Goal: Task Accomplishment & Management: Manage account settings

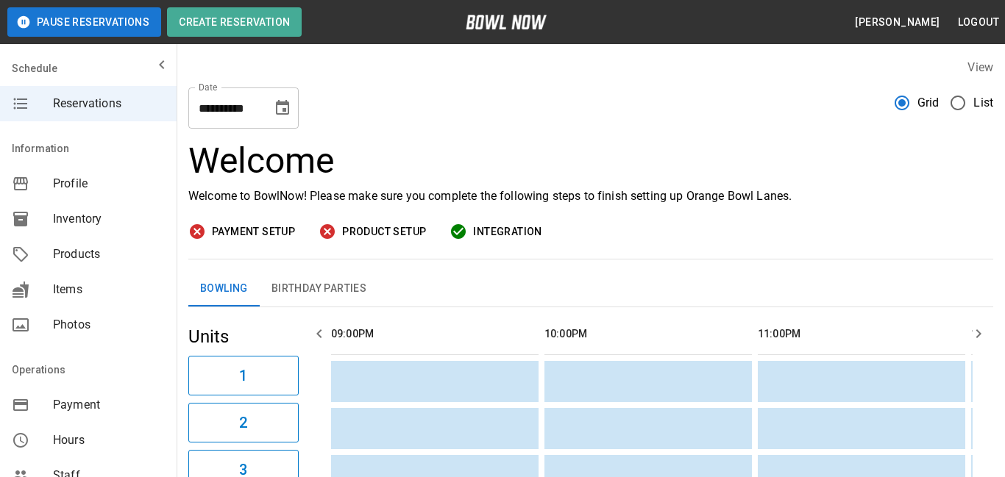
scroll to position [0, 1920]
click at [99, 255] on span "Products" at bounding box center [109, 255] width 112 height 18
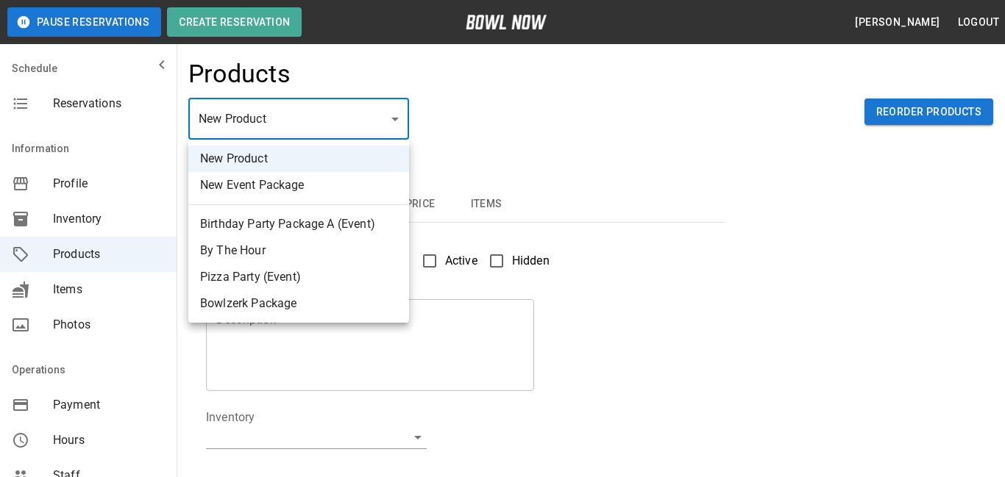
click at [265, 249] on li "By The Hour" at bounding box center [298, 251] width 221 height 26
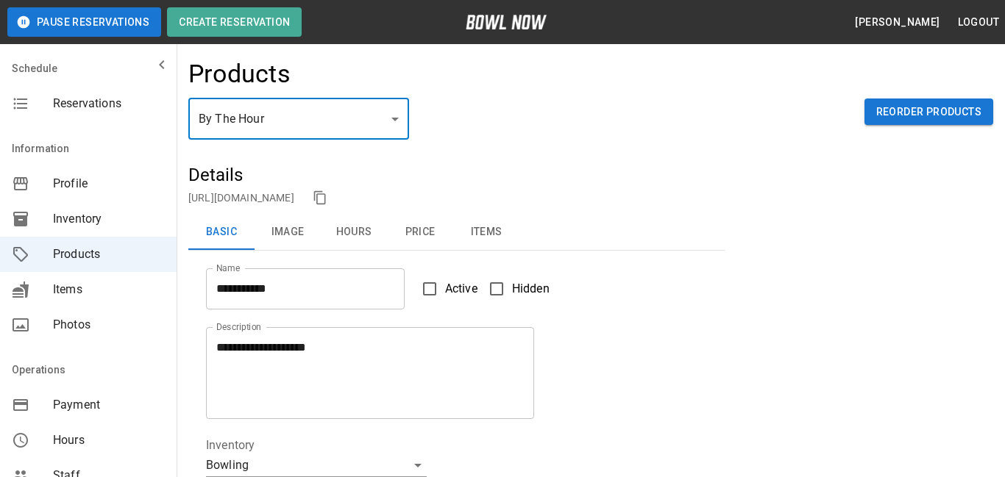
type input "*"
type input "**********"
type textarea "**********"
type input "**********"
type input "*"
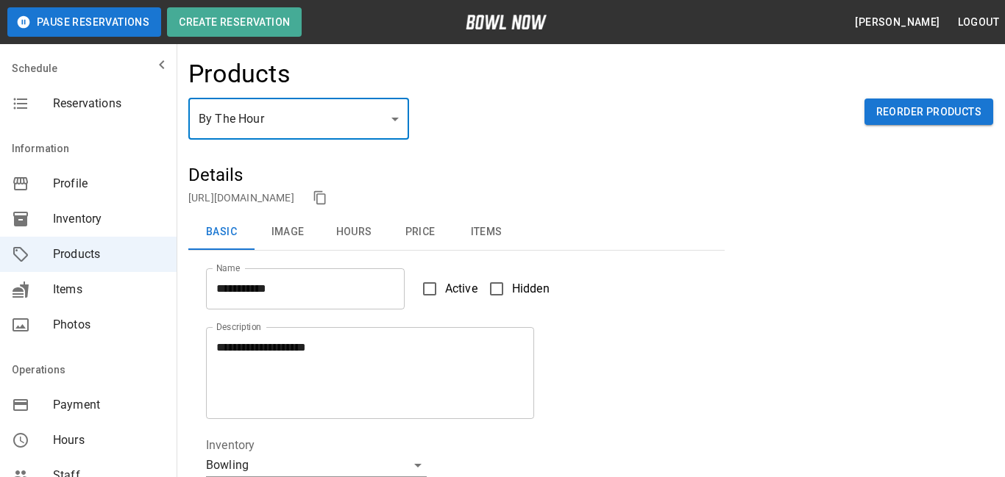
type input "*"
type input "**"
click at [294, 199] on link "https://bowlnow.com/places/69Zdw5TEe7bqAKlhm0Jb?pid=AGgmH9EOjBMP13PVeehi" at bounding box center [241, 198] width 106 height 12
click at [409, 233] on button "Price" at bounding box center [420, 232] width 66 height 35
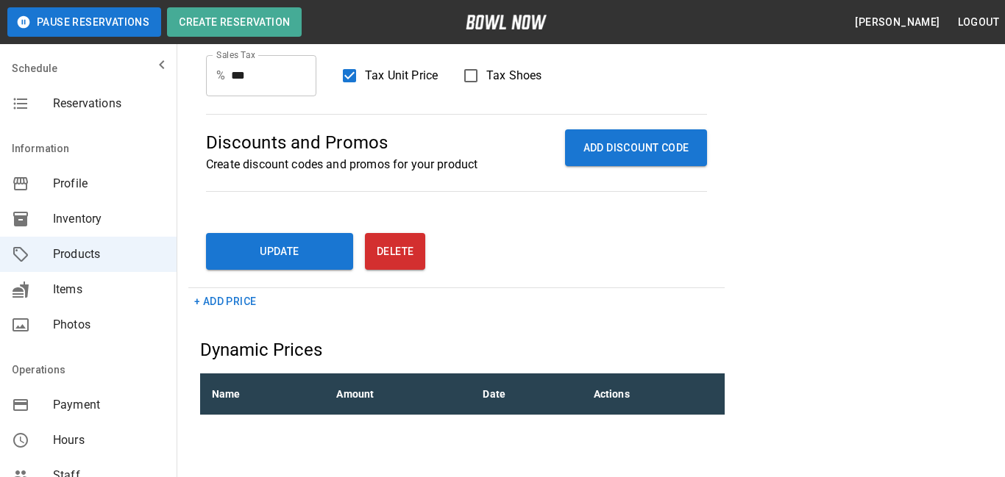
scroll to position [528, 0]
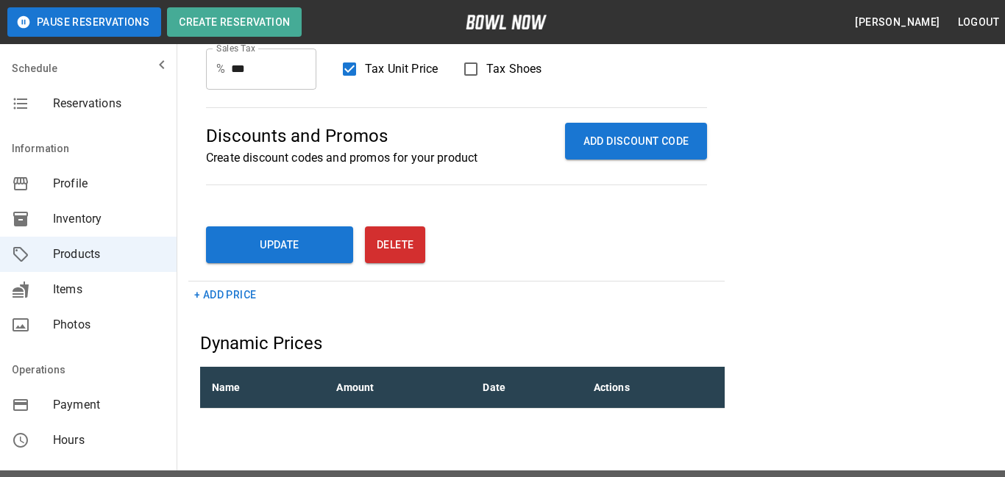
click at [232, 292] on button "+ Add Price" at bounding box center [225, 295] width 74 height 27
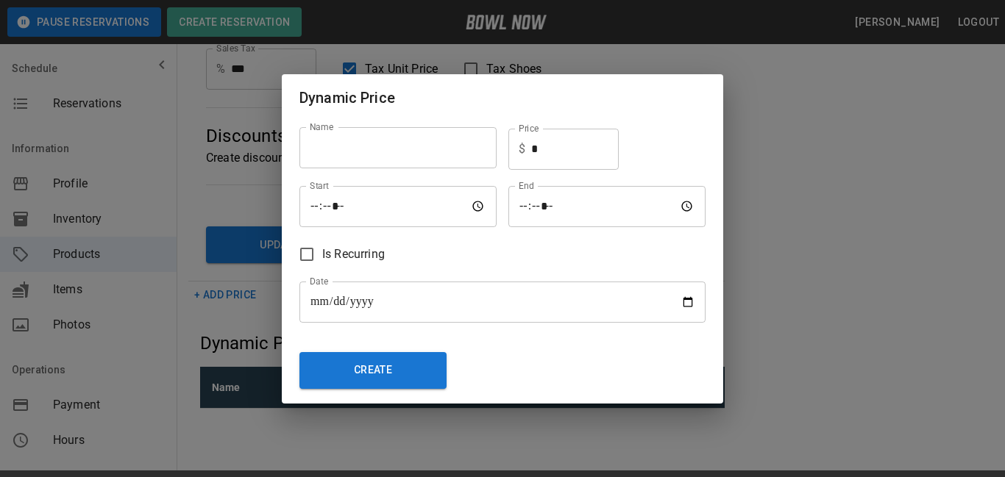
click at [393, 149] on input "text" at bounding box center [397, 147] width 197 height 41
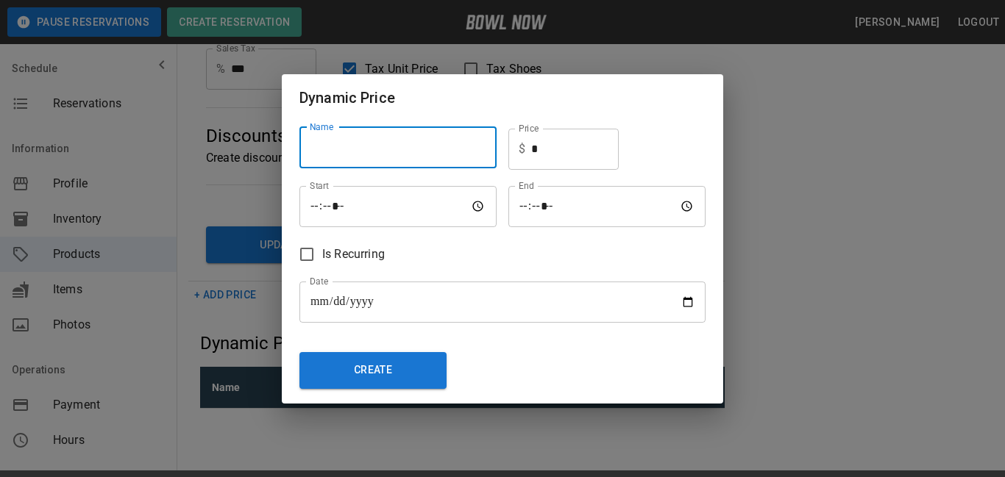
click at [440, 210] on input "time" at bounding box center [397, 206] width 197 height 41
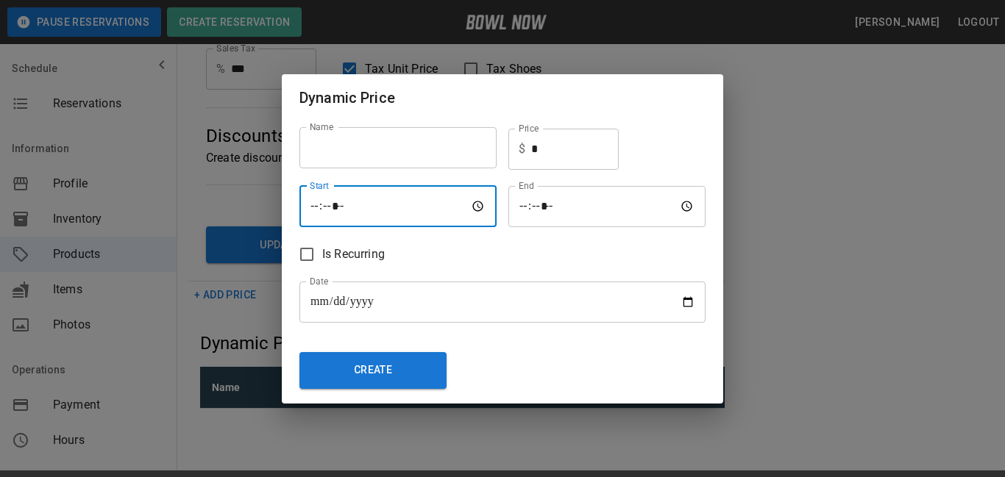
click at [474, 206] on input "time" at bounding box center [397, 206] width 197 height 41
click at [505, 249] on div "Is Recurring" at bounding box center [497, 248] width 418 height 43
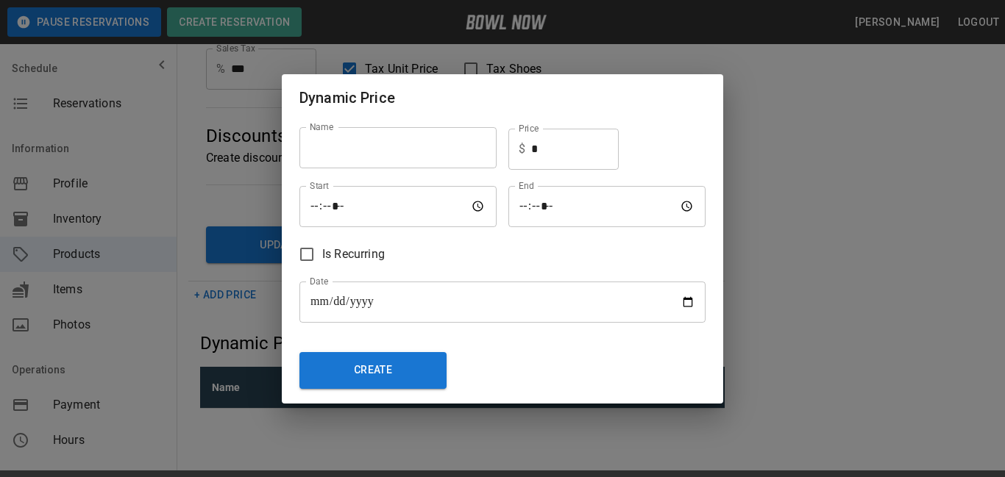
click at [940, 198] on div "**********" at bounding box center [502, 238] width 1005 height 477
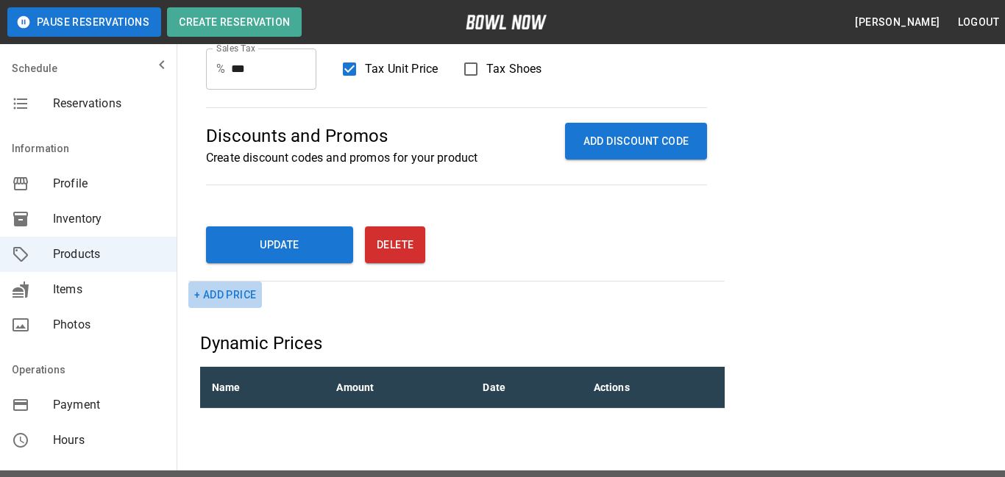
click at [237, 300] on button "+ Add Price" at bounding box center [225, 295] width 74 height 27
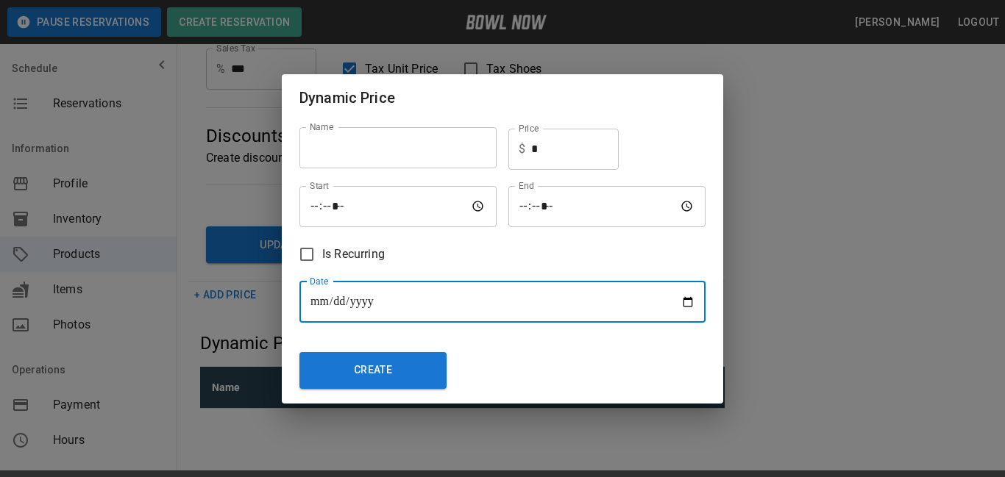
click at [385, 296] on input "**********" at bounding box center [502, 302] width 406 height 41
click at [324, 257] on span "Is Recurring" at bounding box center [353, 255] width 63 height 18
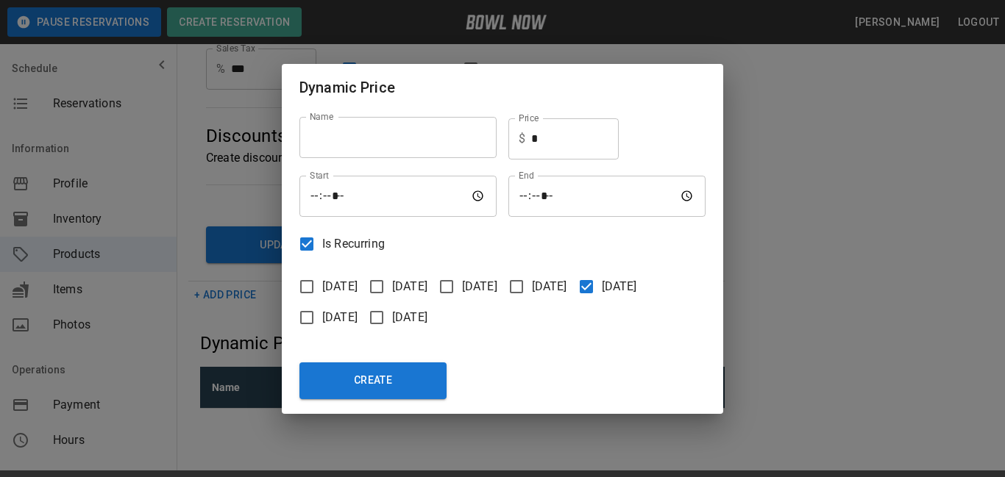
click at [332, 316] on span "Saturday" at bounding box center [339, 318] width 35 height 18
click at [416, 130] on input "text" at bounding box center [397, 137] width 197 height 41
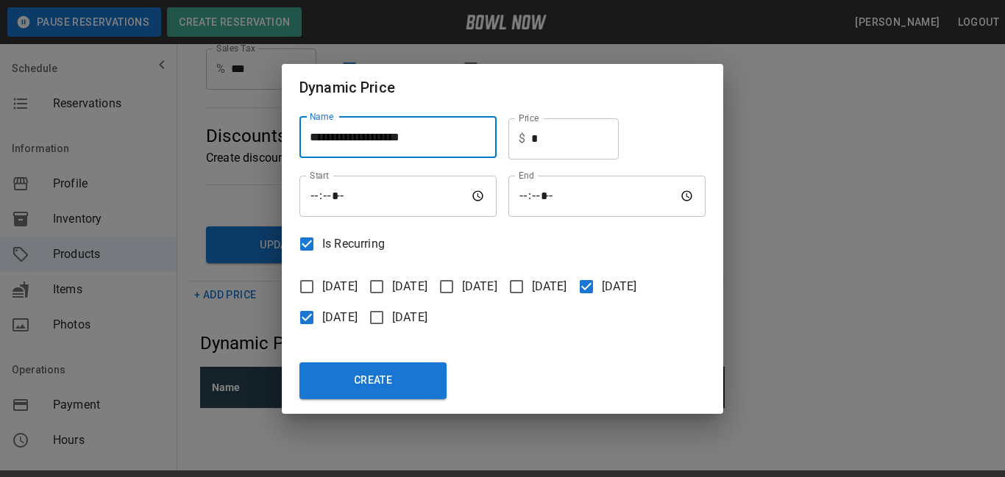
click at [376, 136] on input "**********" at bounding box center [397, 137] width 197 height 41
type input "**********"
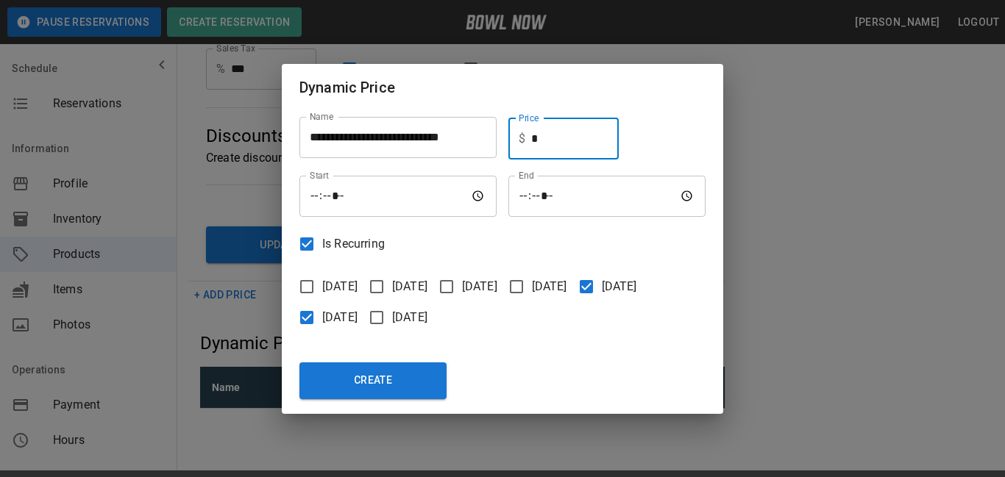
click at [571, 151] on input "*" at bounding box center [575, 138] width 88 height 41
type input "*****"
click at [405, 202] on input "time" at bounding box center [397, 196] width 197 height 41
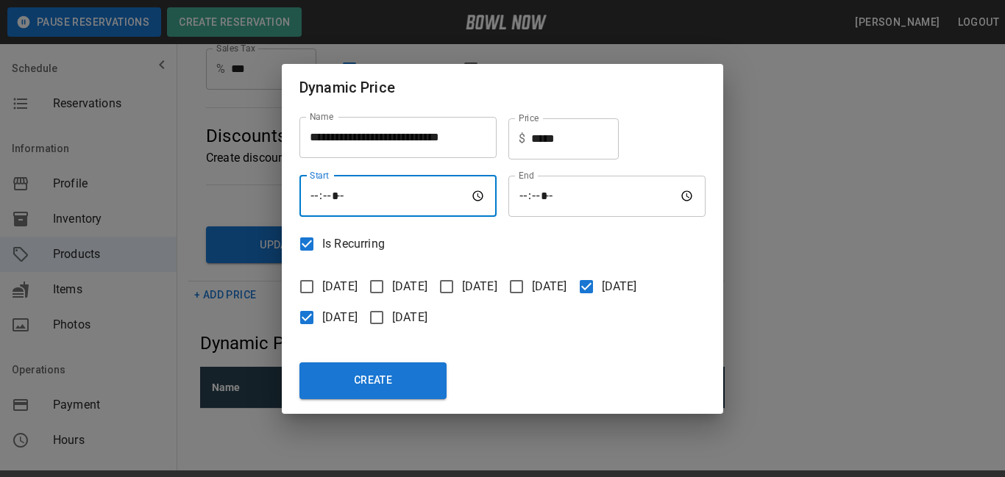
click at [477, 198] on input "time" at bounding box center [397, 196] width 197 height 41
type input "*****"
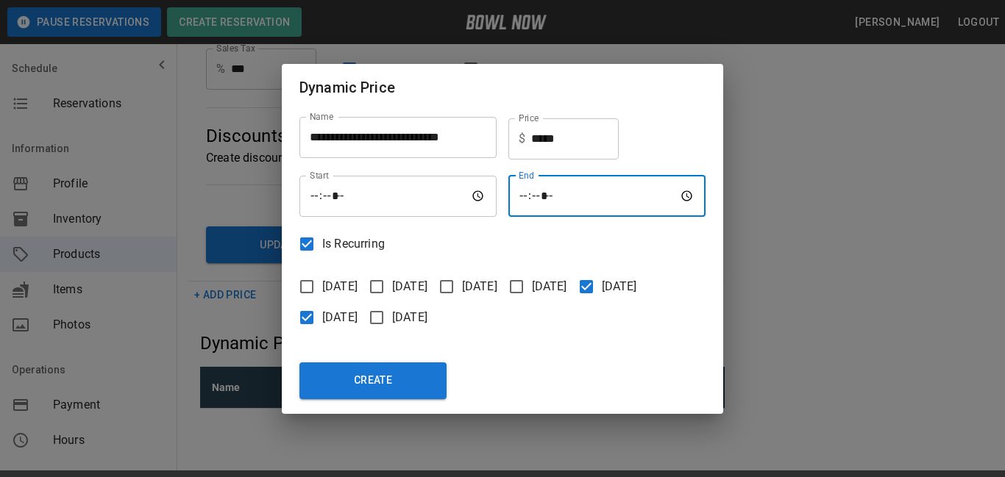
click at [691, 200] on input "time" at bounding box center [606, 196] width 197 height 41
type input "*****"
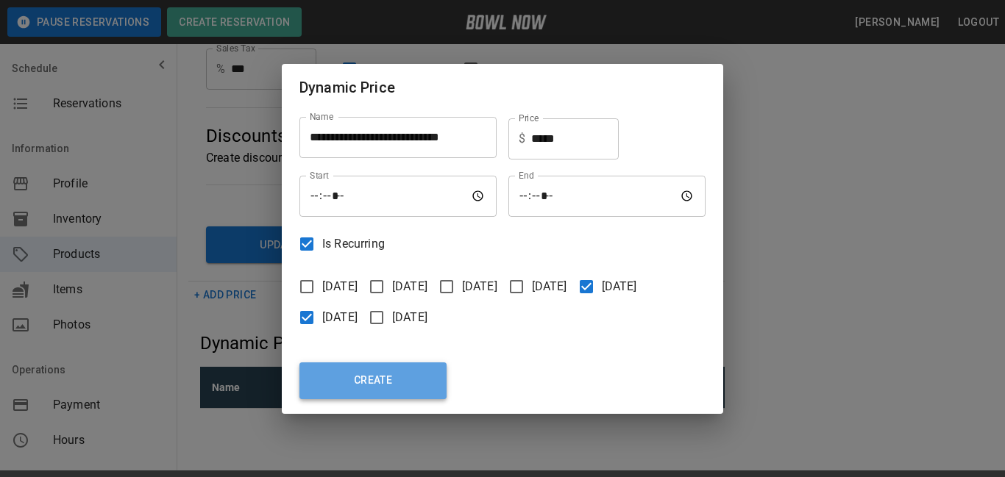
click at [370, 388] on button "Create" at bounding box center [372, 381] width 147 height 37
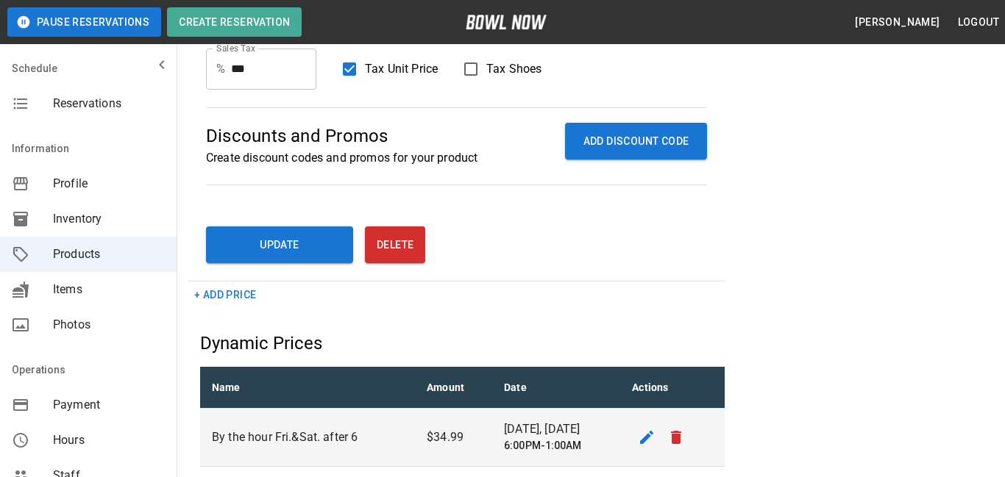
scroll to position [82, 0]
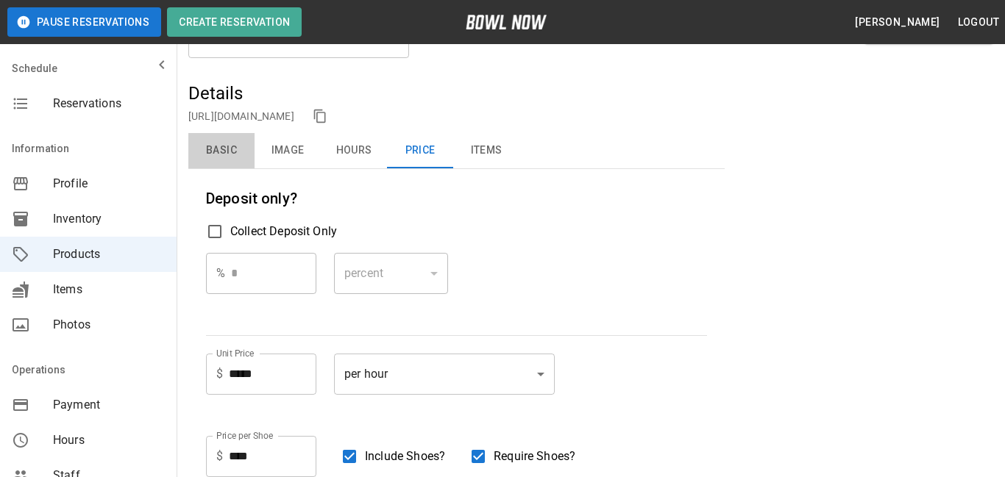
click at [223, 153] on button "Basic" at bounding box center [221, 150] width 66 height 35
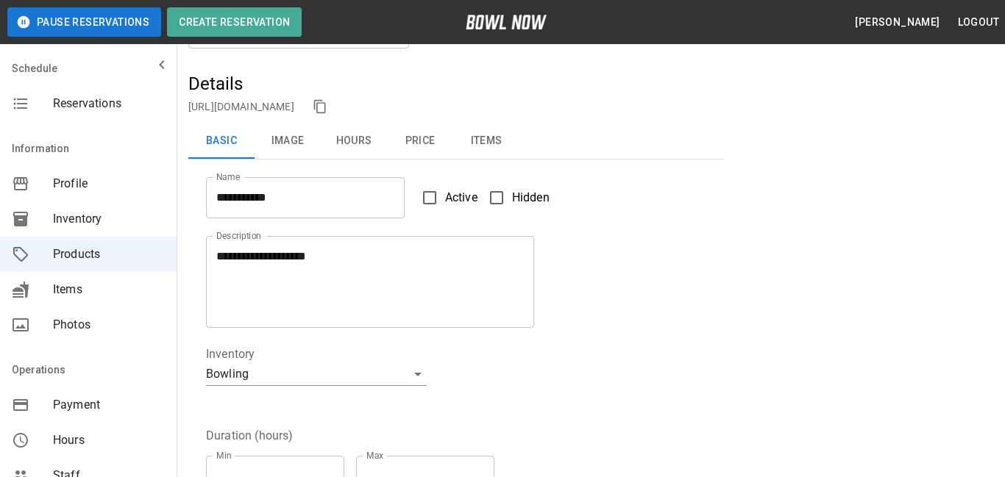
scroll to position [87, 0]
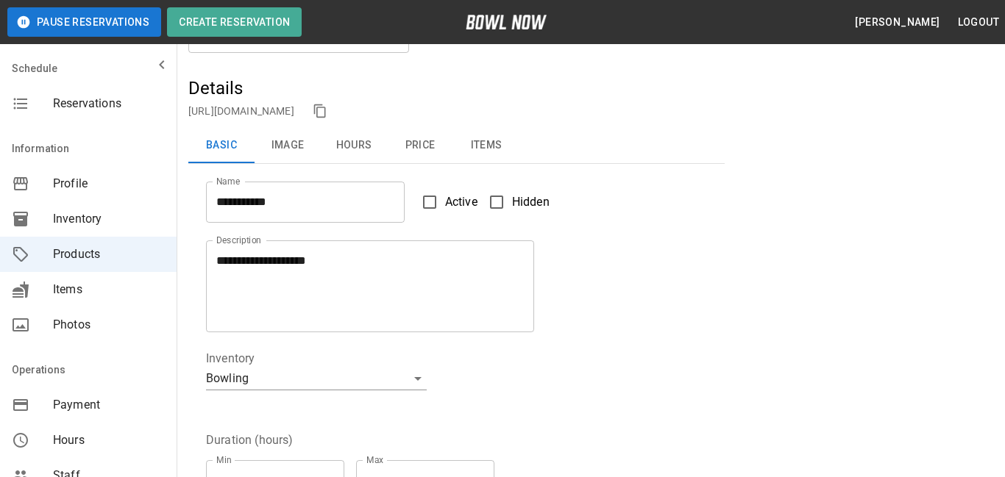
click at [359, 150] on button "Hours" at bounding box center [354, 145] width 66 height 35
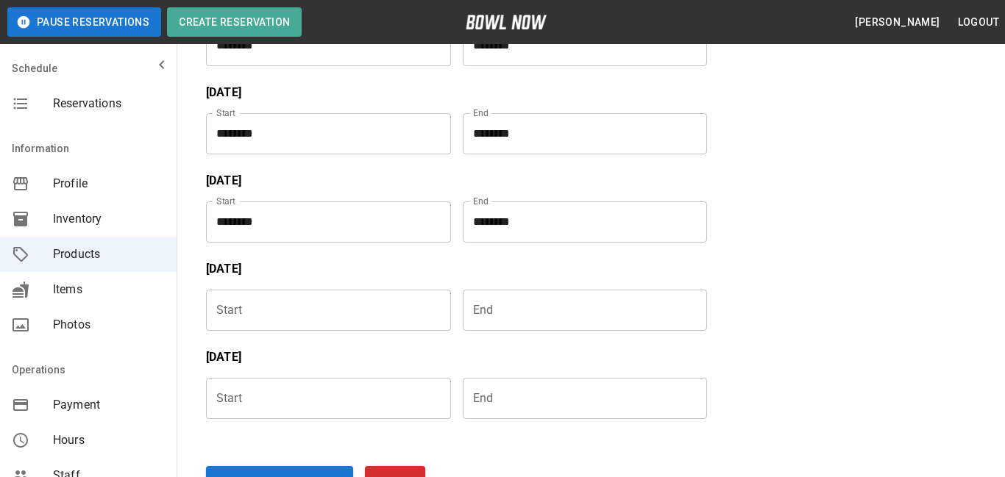
scroll to position [536, 0]
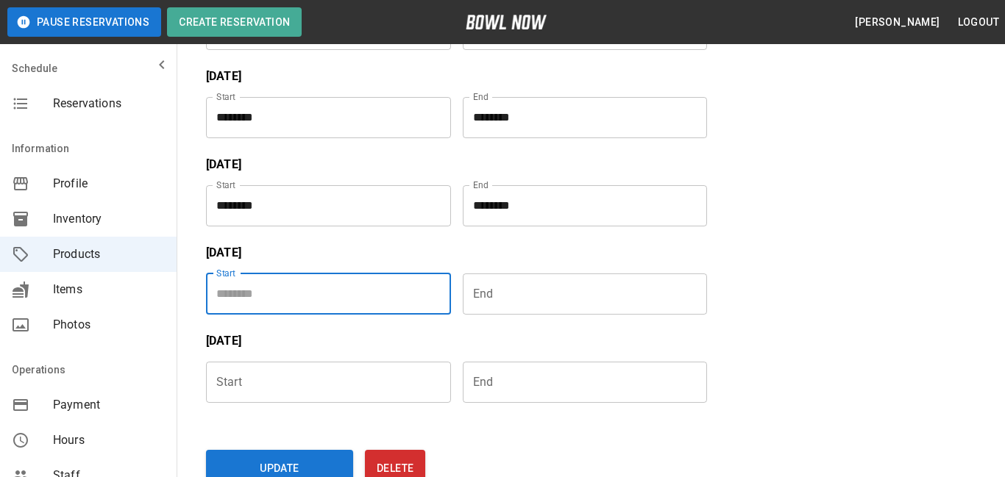
click at [345, 291] on input "Choose time" at bounding box center [323, 294] width 235 height 41
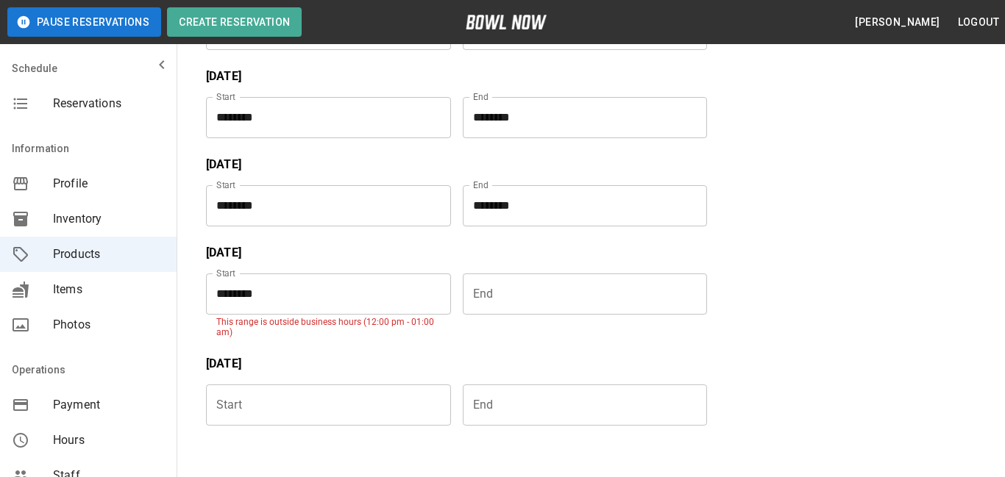
click at [304, 299] on input "********" at bounding box center [323, 294] width 235 height 41
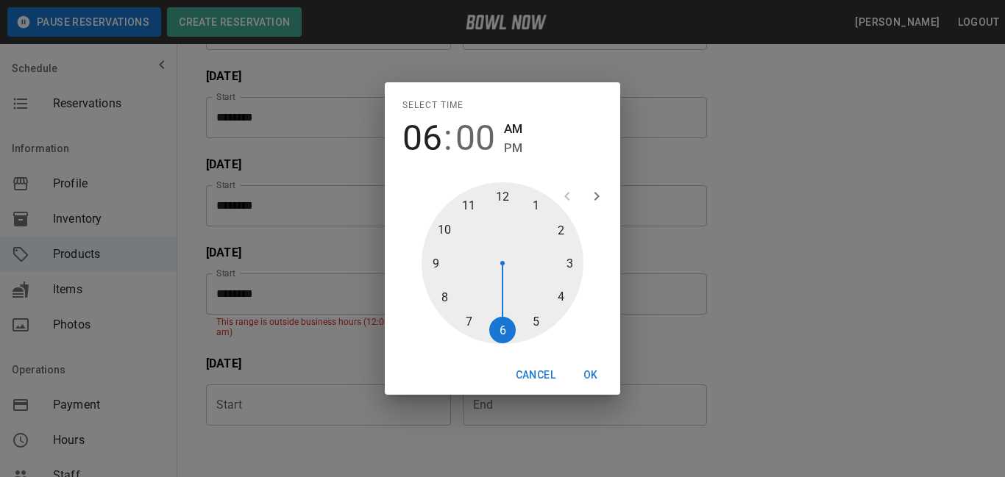
click at [512, 149] on span "PM" at bounding box center [513, 148] width 18 height 20
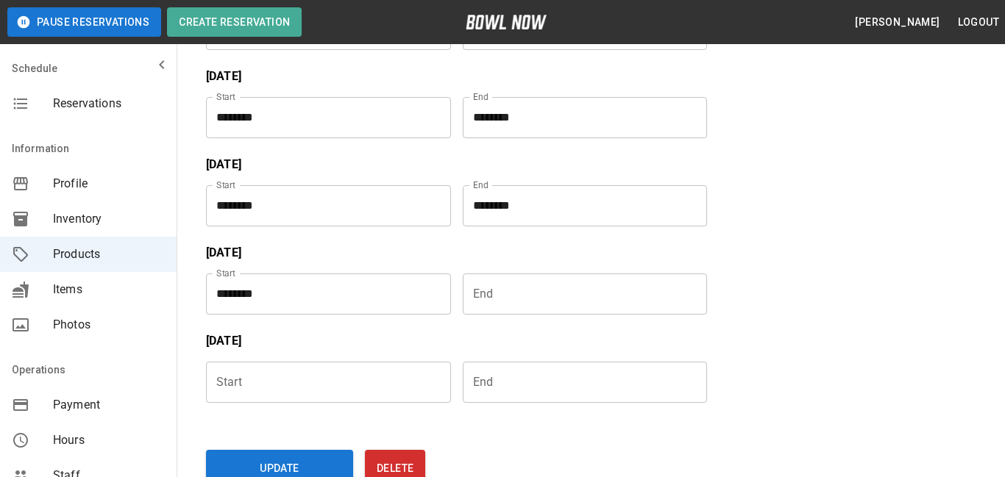
click at [549, 285] on input "Choose time" at bounding box center [580, 294] width 235 height 41
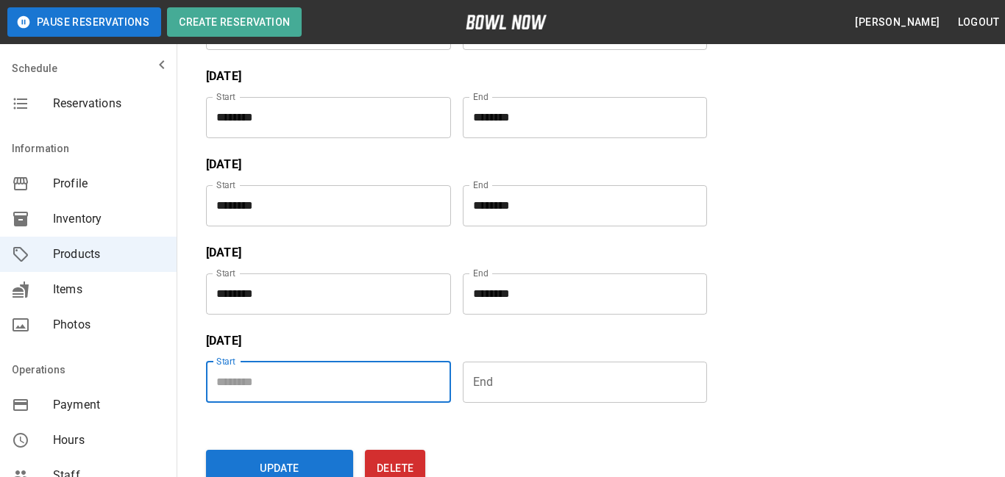
click at [343, 385] on input "Choose time" at bounding box center [323, 382] width 235 height 41
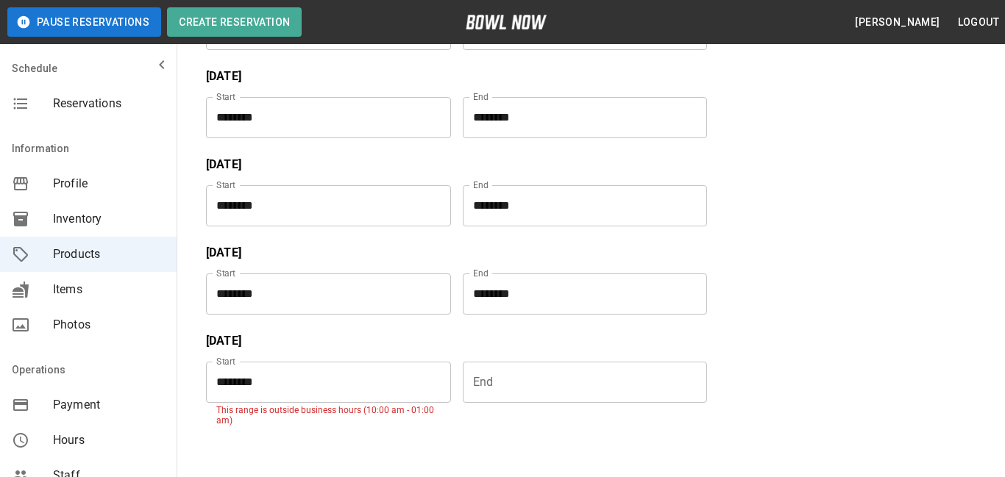
click at [356, 393] on input "********" at bounding box center [323, 382] width 235 height 41
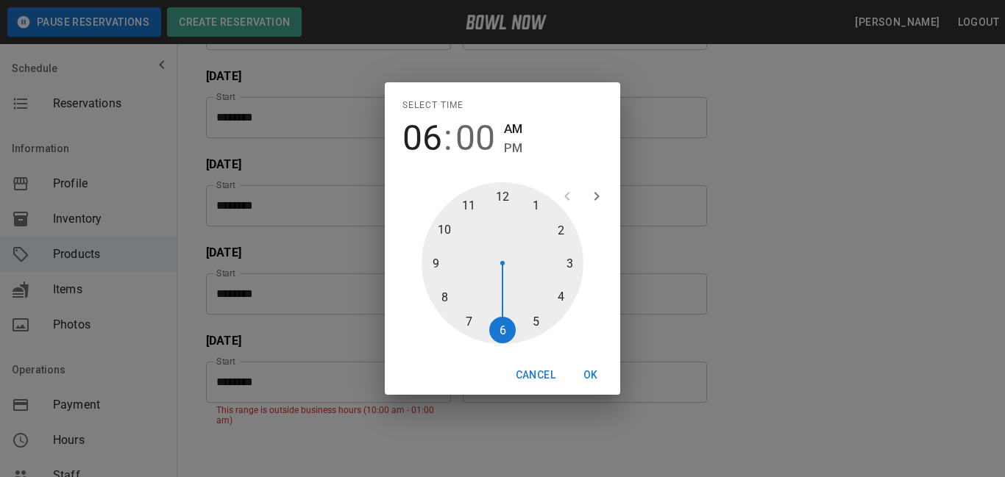
click at [513, 150] on span "PM" at bounding box center [513, 148] width 18 height 20
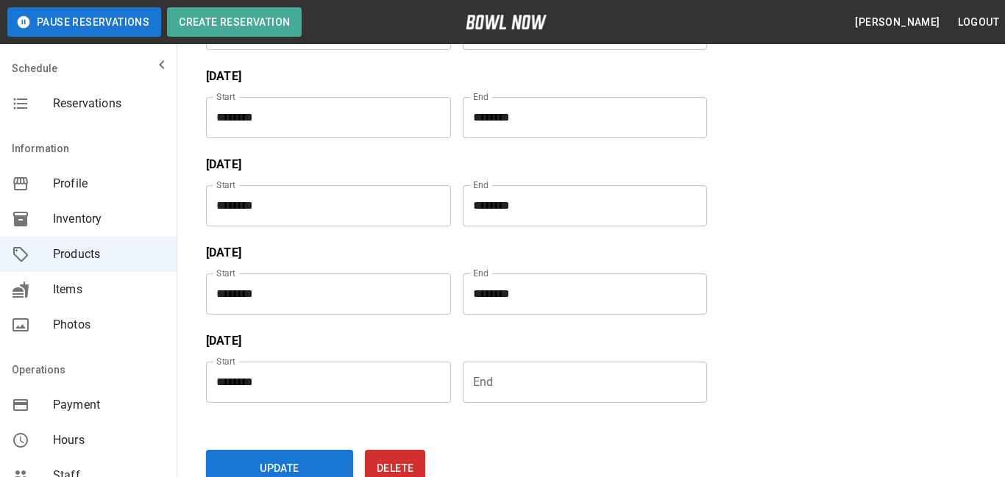
click at [510, 396] on input "Choose time" at bounding box center [580, 382] width 235 height 41
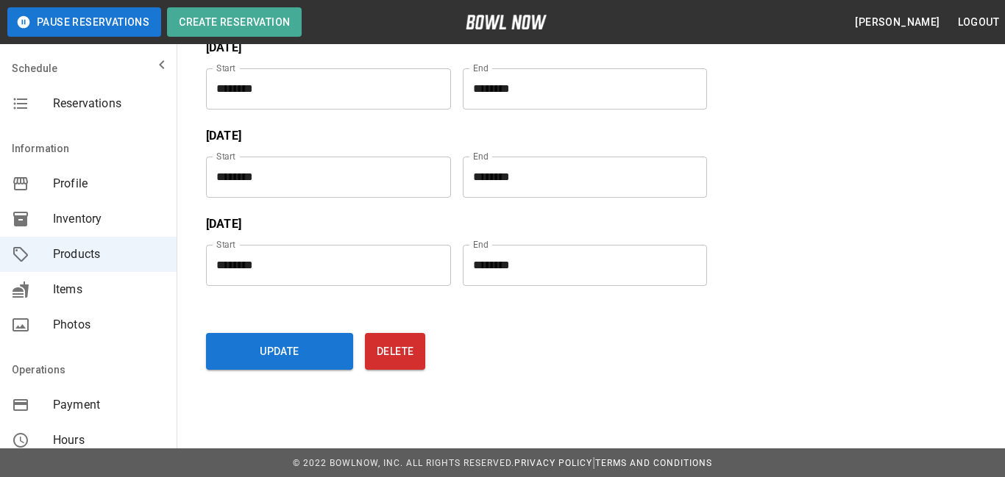
scroll to position [655, 0]
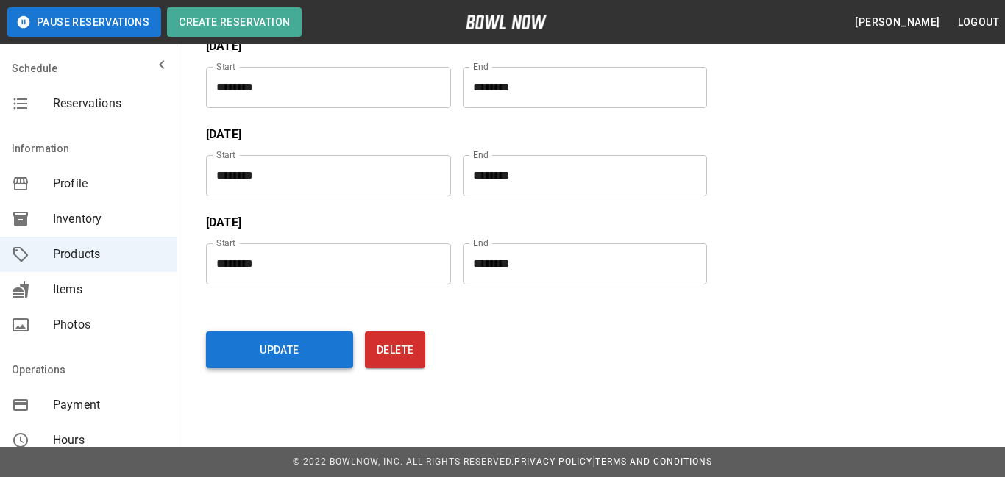
click at [314, 357] on button "Update" at bounding box center [279, 350] width 147 height 37
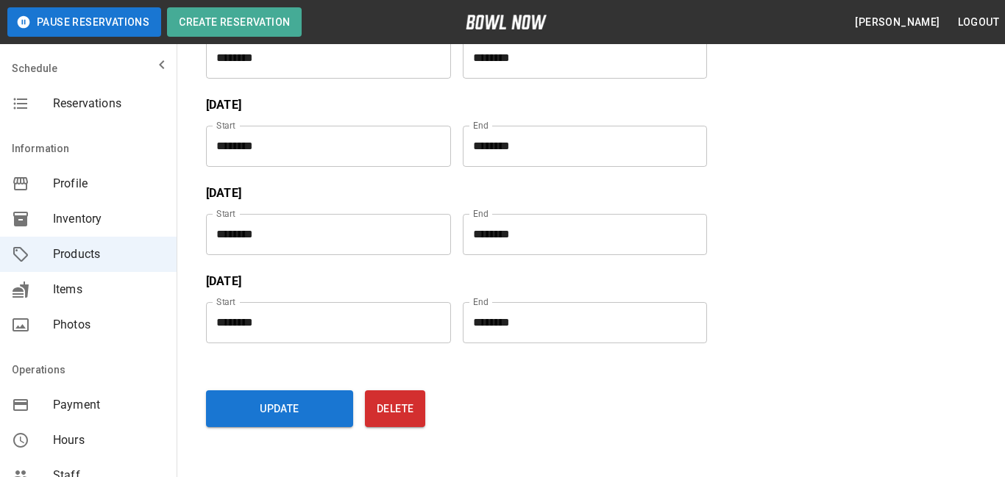
scroll to position [0, 0]
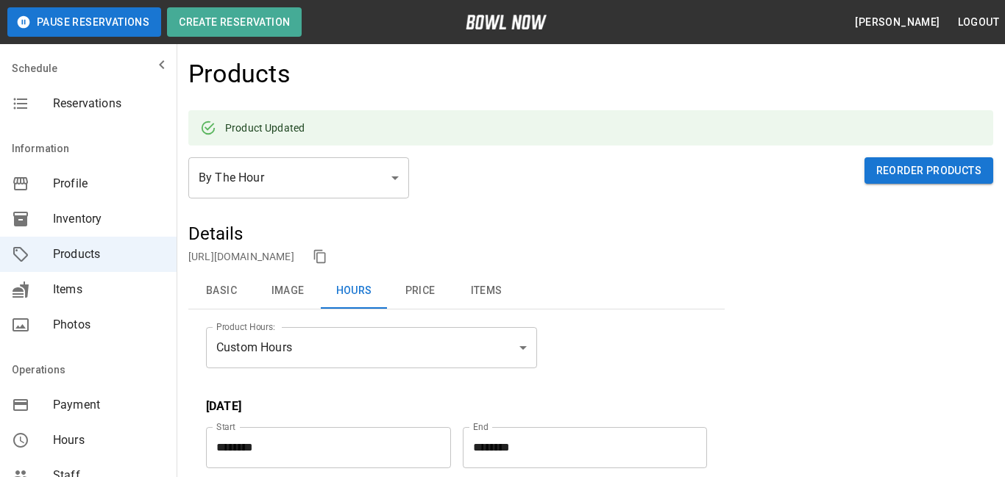
click at [294, 258] on link "https://bowlnow.com/places/69Zdw5TEe7bqAKlhm0Jb?pid=AGgmH9EOjBMP13PVeehi" at bounding box center [241, 257] width 106 height 12
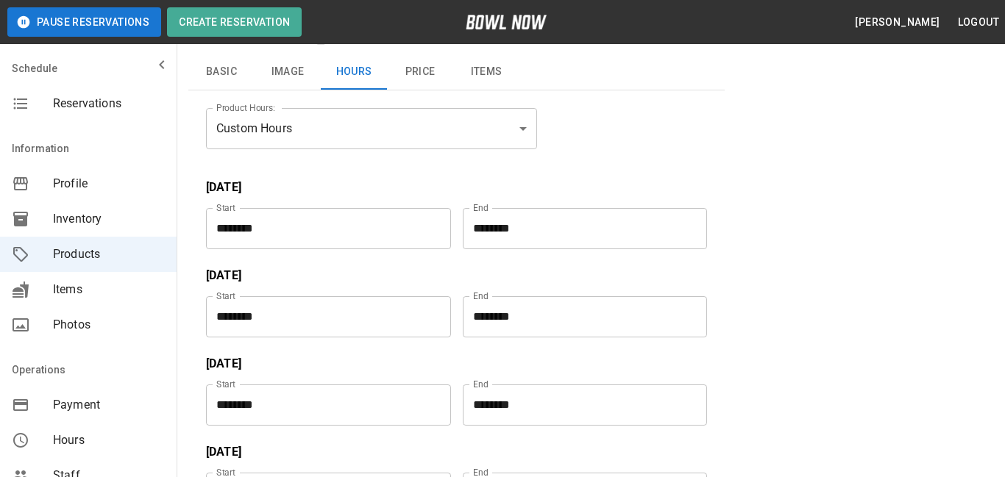
scroll to position [49, 0]
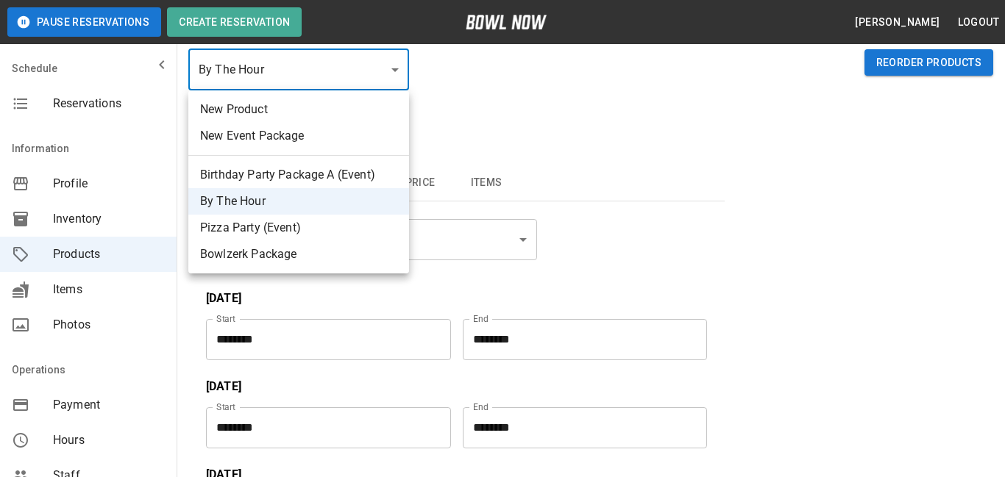
click at [341, 245] on li "Bowlzerk Package" at bounding box center [298, 254] width 221 height 26
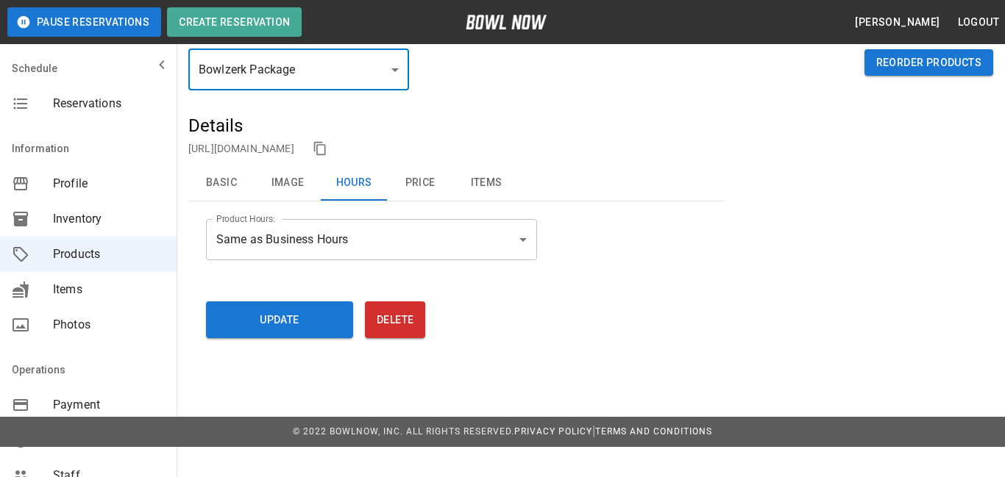
type input "*"
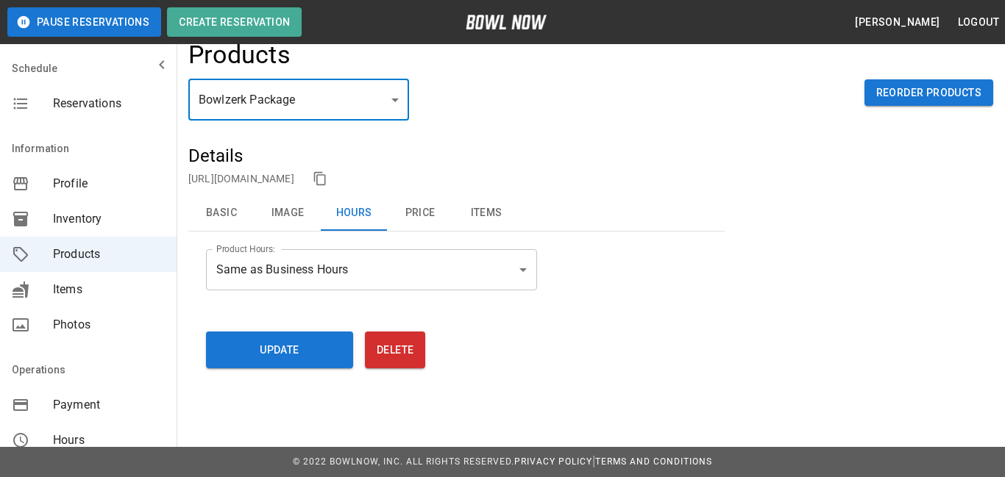
click at [341, 190] on li "Bowlzerk Package" at bounding box center [298, 182] width 165 height 15
click at [294, 175] on link "https://bowlnow.com/places/69Zdw5TEe7bqAKlhm0Jb?pid=BujYBQamgctxqa104CVC" at bounding box center [241, 179] width 106 height 12
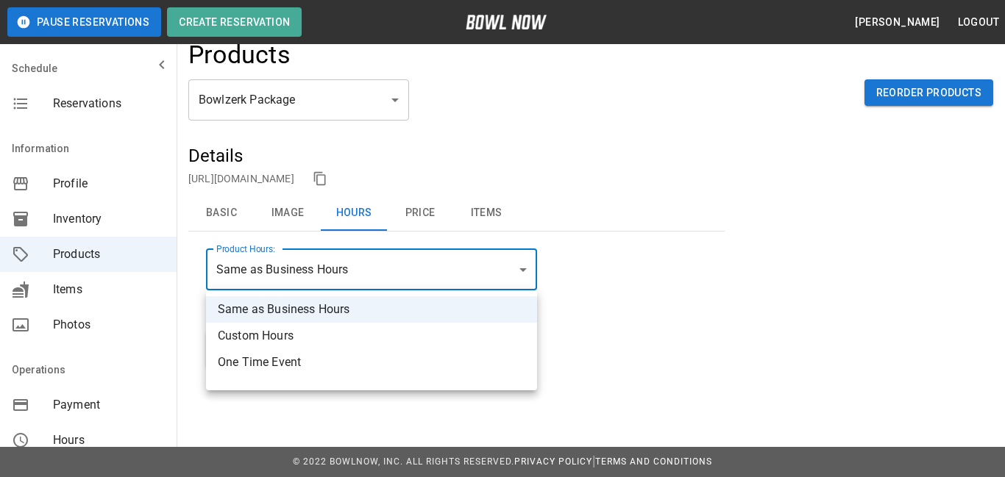
click at [296, 338] on li "Custom Hours" at bounding box center [371, 336] width 331 height 26
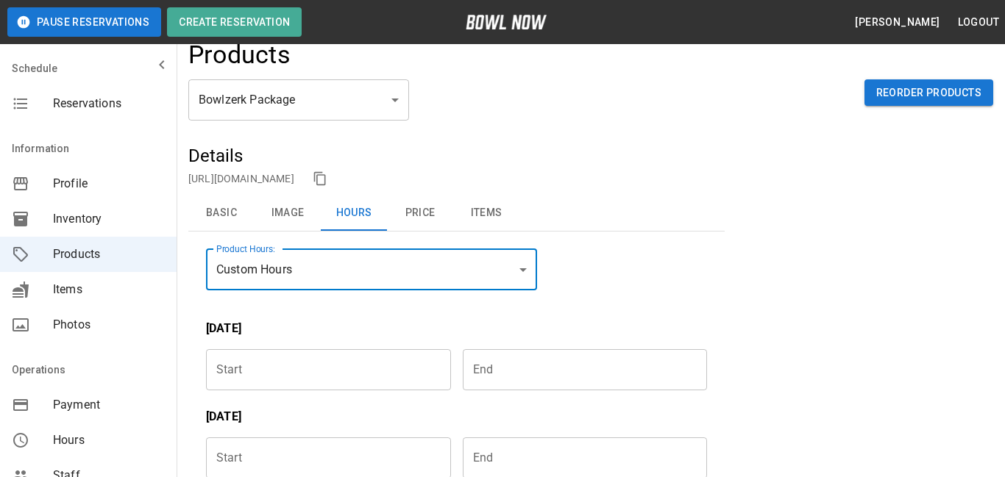
type input "******"
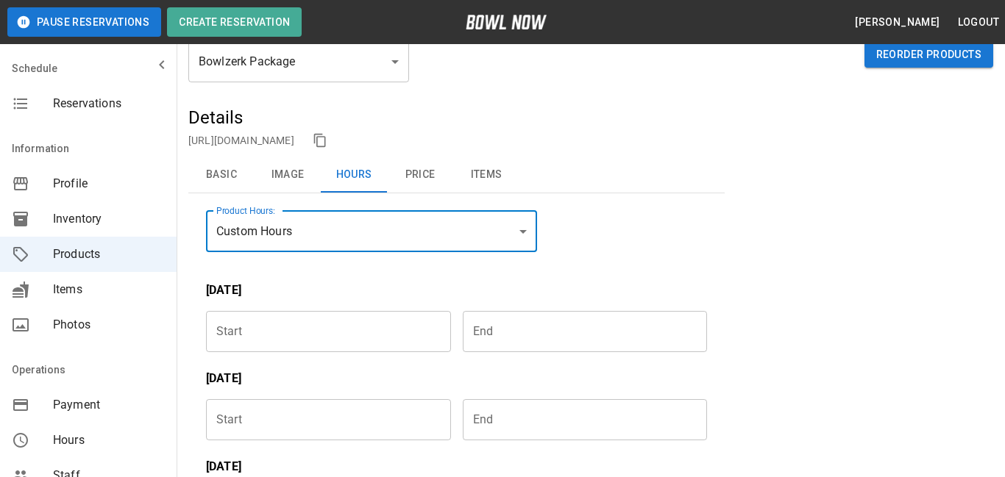
scroll to position [51, 0]
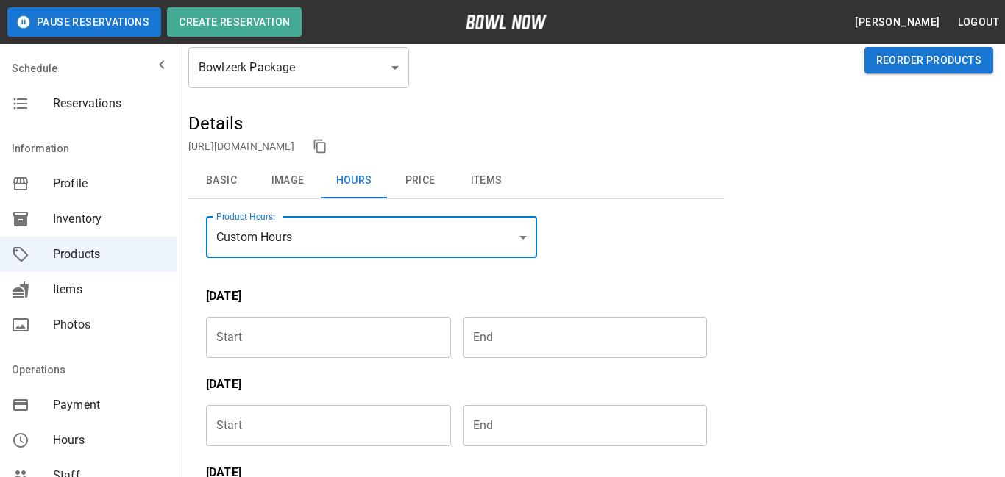
click at [302, 336] on input "Choose time" at bounding box center [323, 337] width 235 height 41
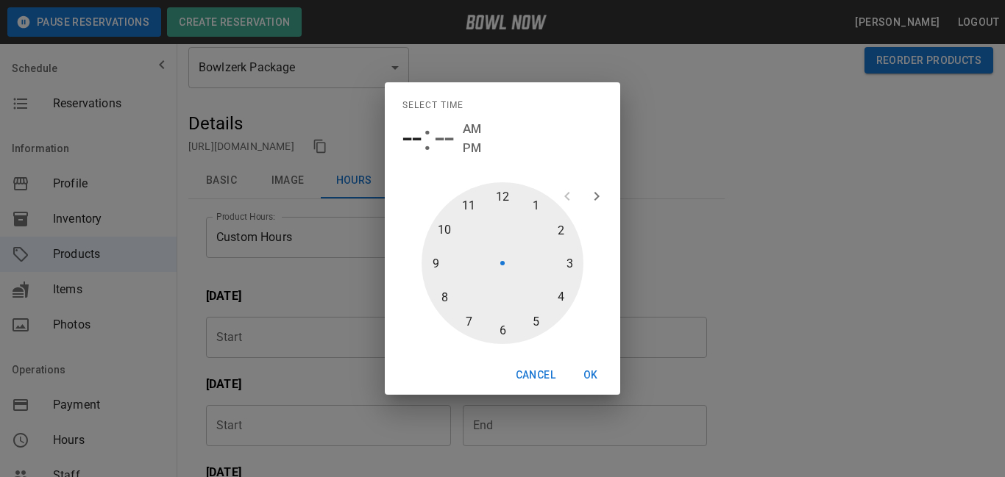
click at [472, 146] on span "PM" at bounding box center [472, 148] width 18 height 20
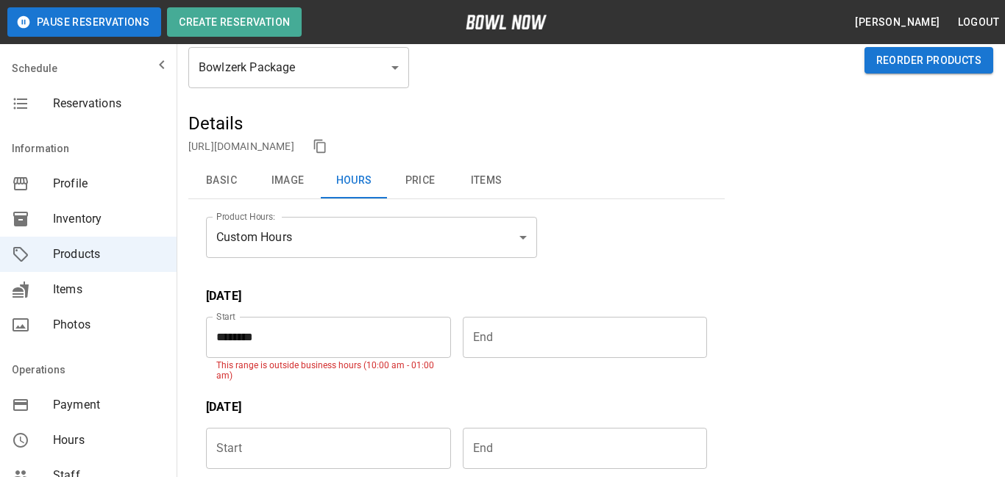
click at [503, 334] on input "Choose time" at bounding box center [580, 337] width 235 height 41
click at [354, 344] on input "********" at bounding box center [323, 337] width 235 height 41
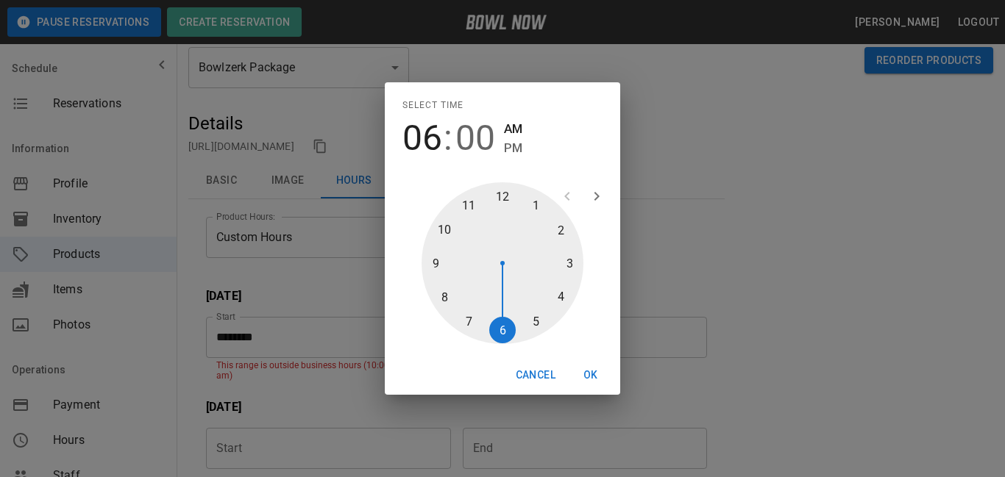
click at [517, 149] on span "PM" at bounding box center [513, 148] width 18 height 20
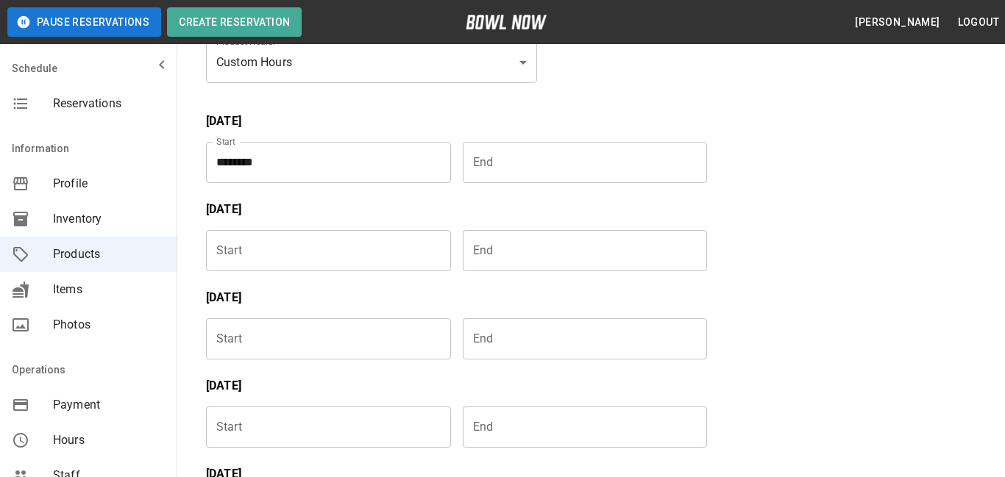
scroll to position [231, 0]
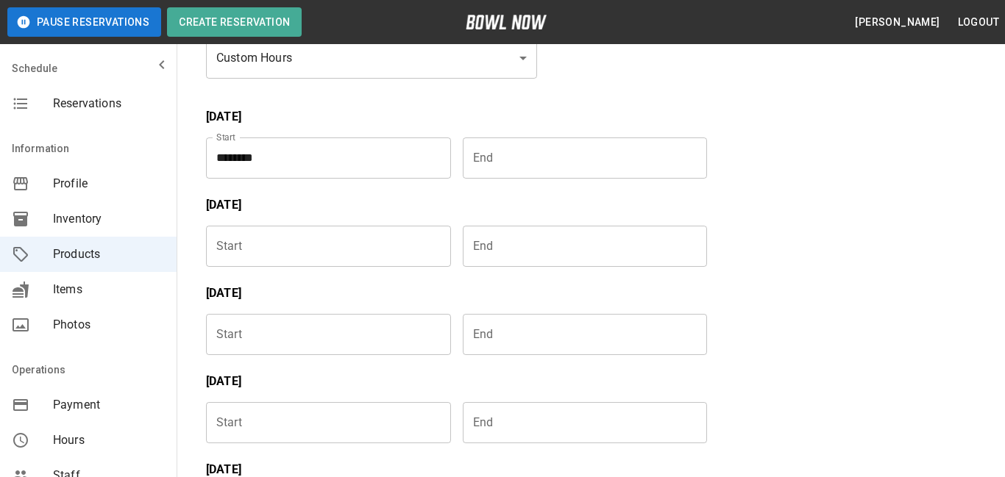
click at [515, 157] on input "Choose time" at bounding box center [580, 158] width 235 height 41
click at [353, 259] on input "Choose time" at bounding box center [323, 246] width 235 height 41
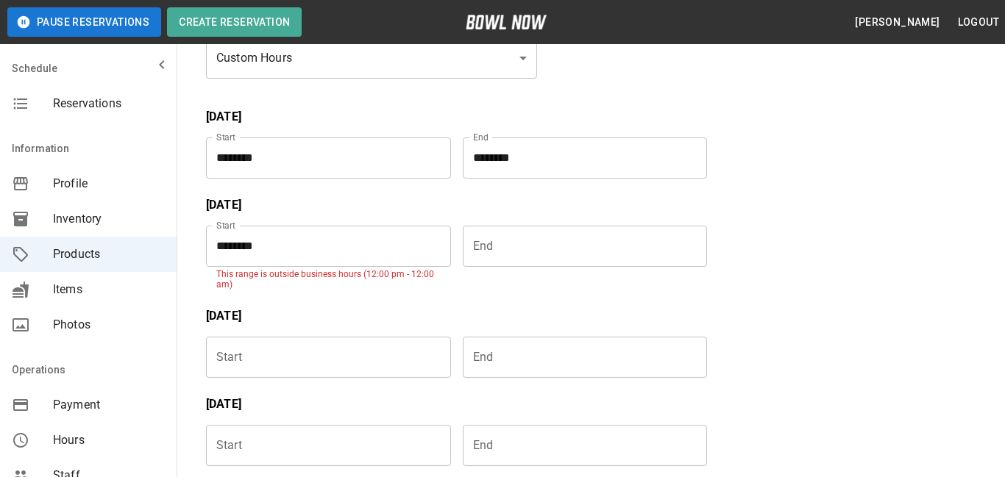
click at [438, 246] on input "********" at bounding box center [323, 246] width 235 height 41
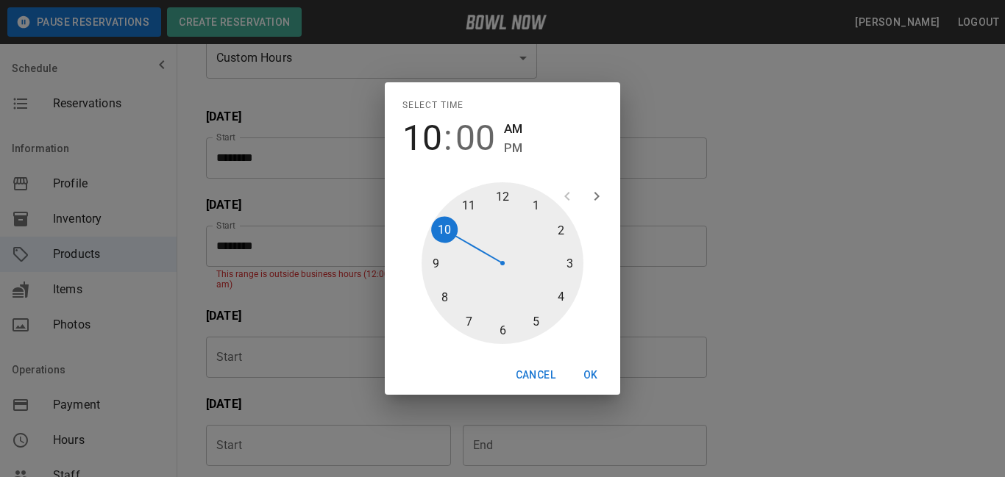
click at [521, 149] on span "PM" at bounding box center [513, 148] width 18 height 20
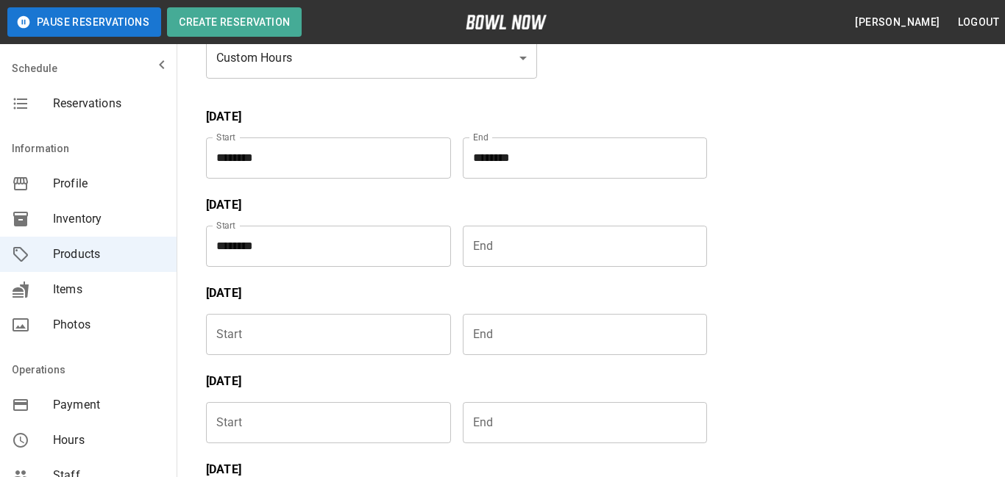
click at [527, 258] on input "Choose time" at bounding box center [580, 246] width 235 height 41
click at [333, 332] on input "Choose time" at bounding box center [323, 334] width 235 height 41
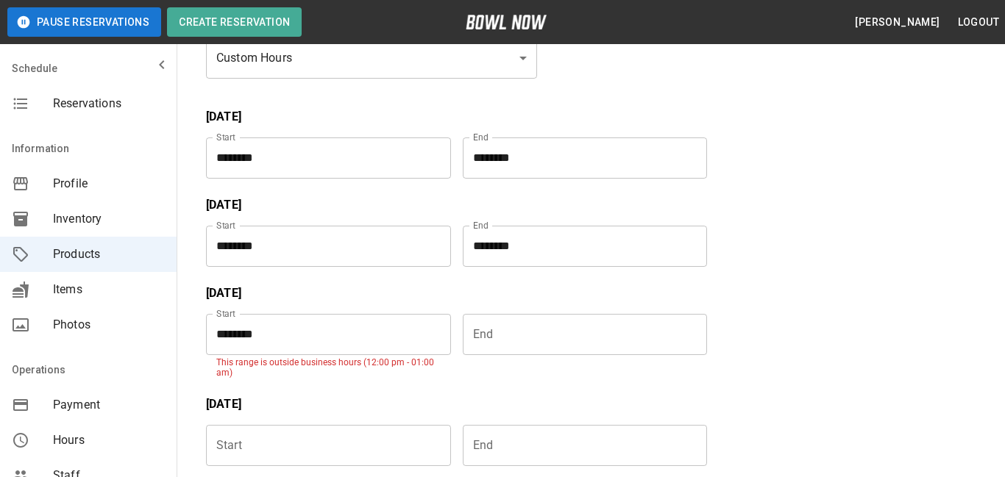
click at [516, 327] on input "Choose time" at bounding box center [580, 334] width 235 height 41
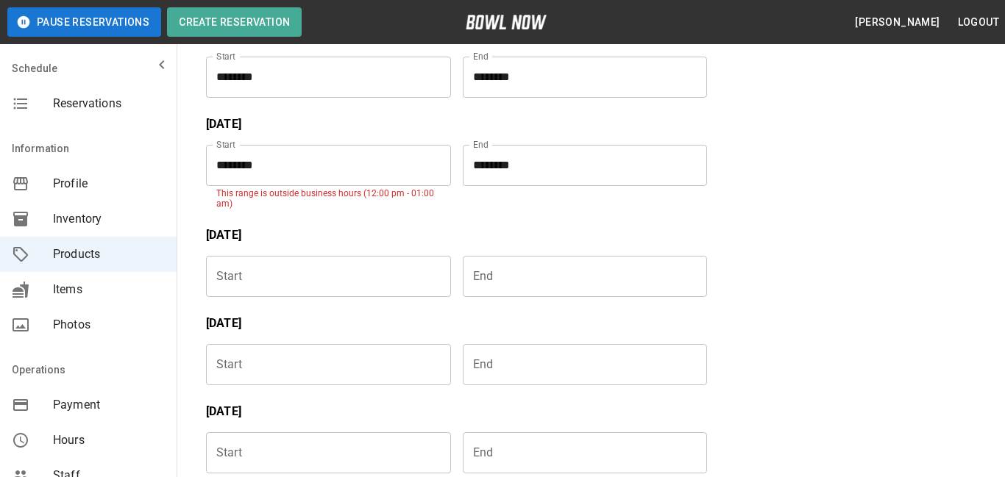
scroll to position [407, 0]
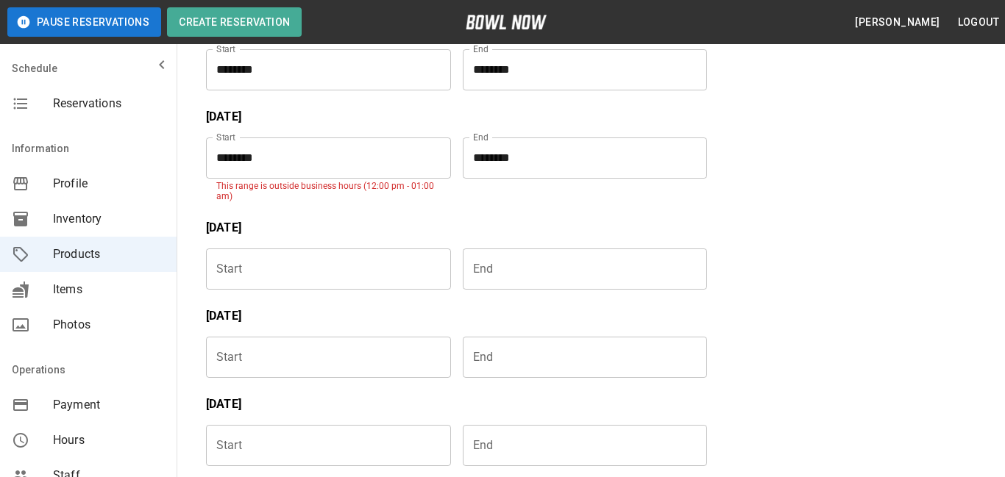
click at [399, 269] on input "Choose time" at bounding box center [323, 269] width 235 height 41
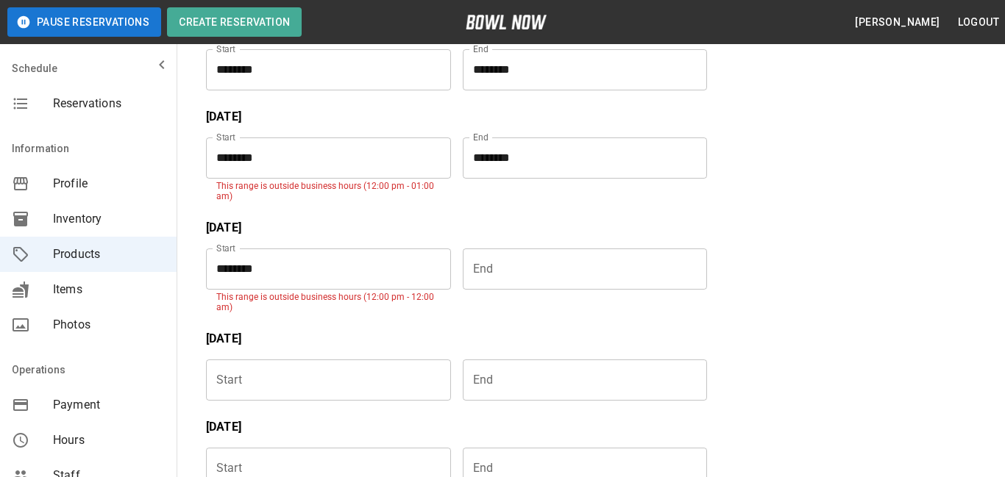
click at [384, 268] on input "********" at bounding box center [323, 269] width 235 height 41
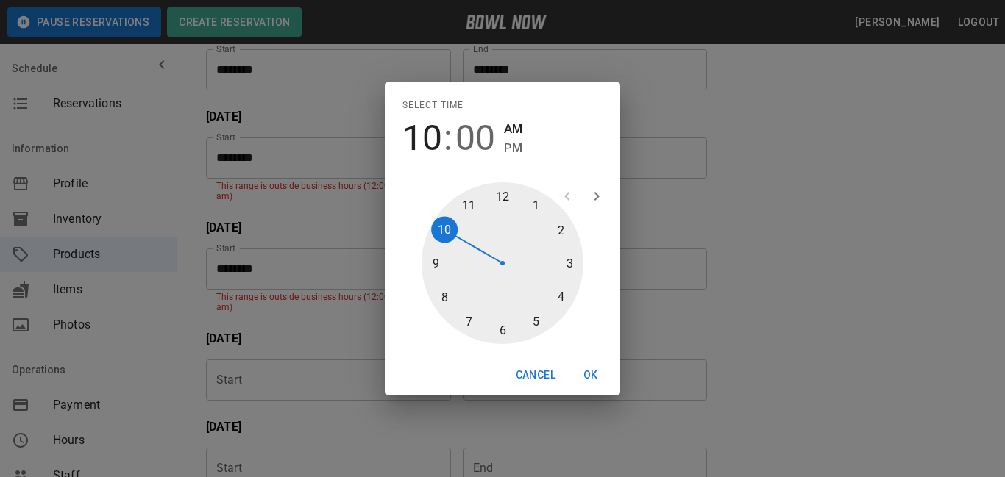
click at [512, 154] on span "PM" at bounding box center [513, 148] width 18 height 20
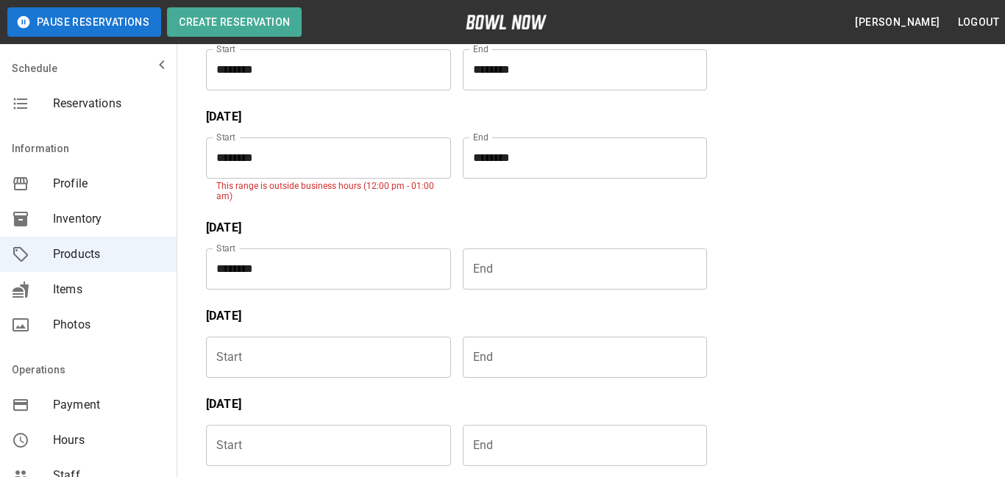
click at [324, 161] on input "********" at bounding box center [323, 158] width 235 height 41
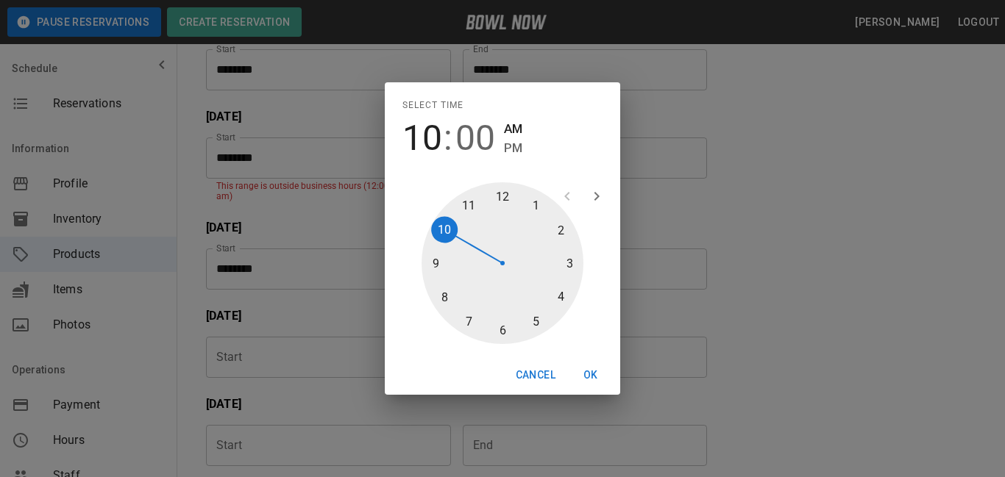
click at [518, 152] on span "PM" at bounding box center [513, 148] width 18 height 20
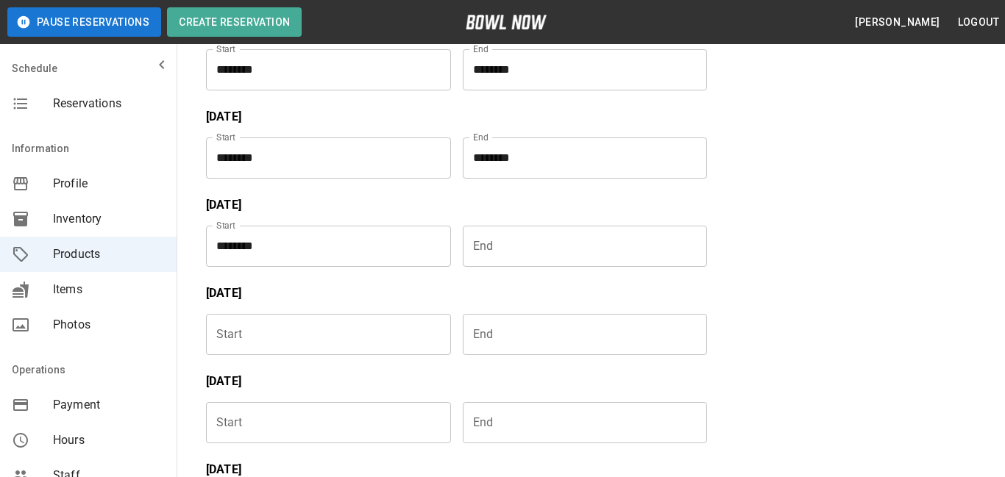
click at [516, 236] on input "Choose time" at bounding box center [580, 246] width 235 height 41
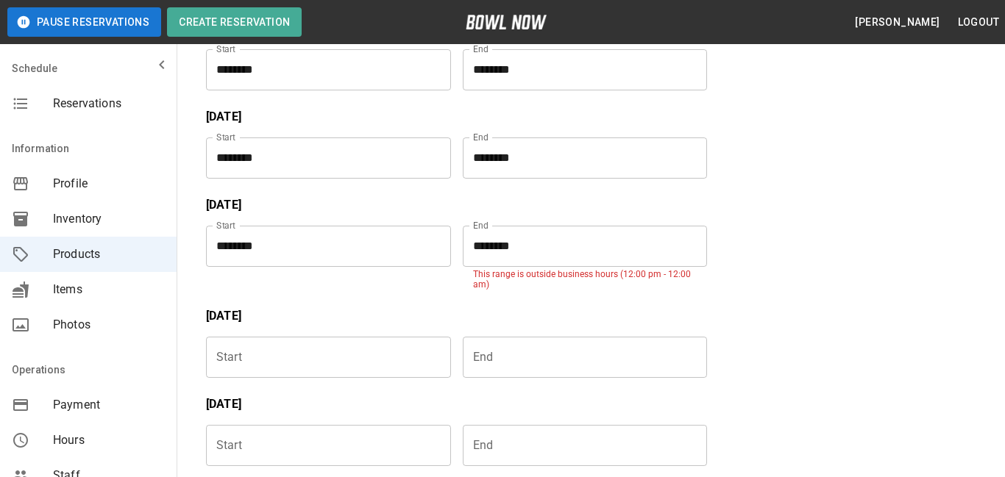
click at [523, 238] on input "********" at bounding box center [580, 246] width 235 height 41
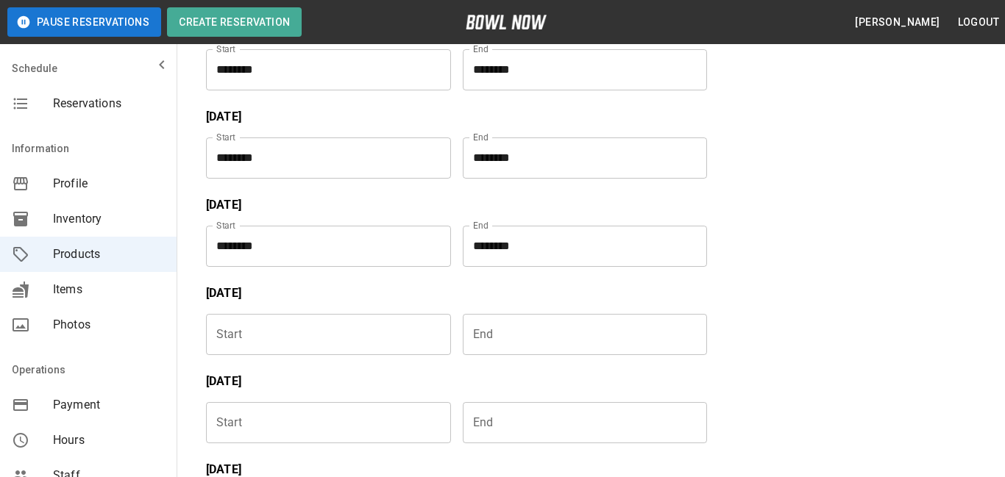
click at [360, 320] on input "Choose time" at bounding box center [323, 334] width 235 height 41
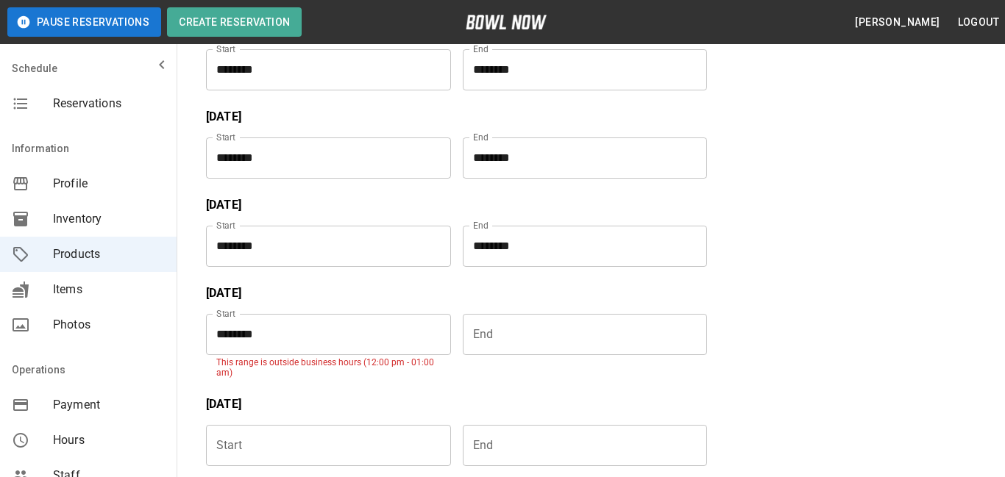
click at [343, 343] on input "********" at bounding box center [323, 334] width 235 height 41
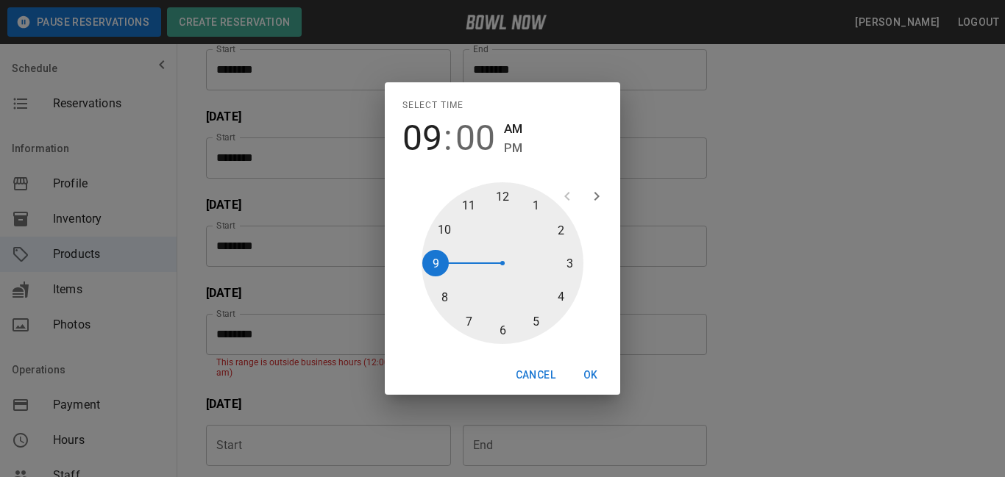
click at [482, 143] on span "00" at bounding box center [475, 138] width 40 height 41
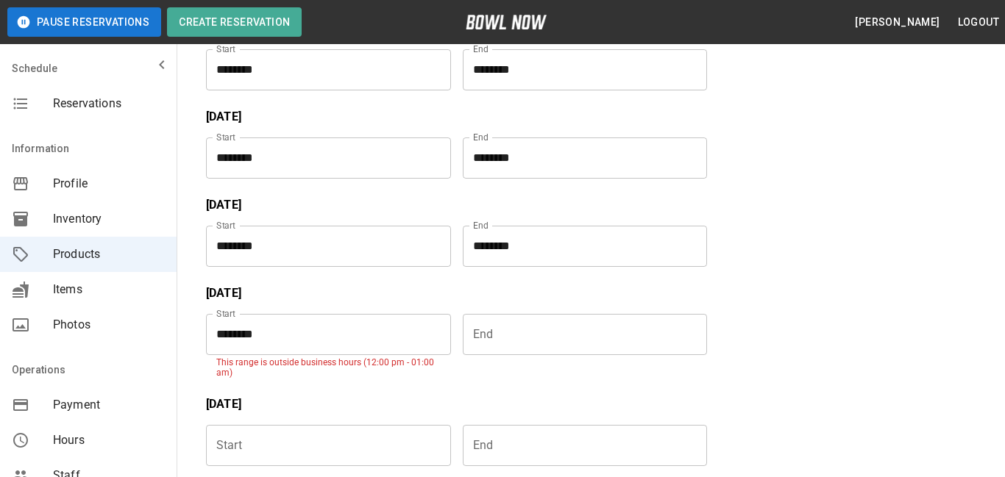
click at [254, 329] on input "********" at bounding box center [323, 334] width 235 height 41
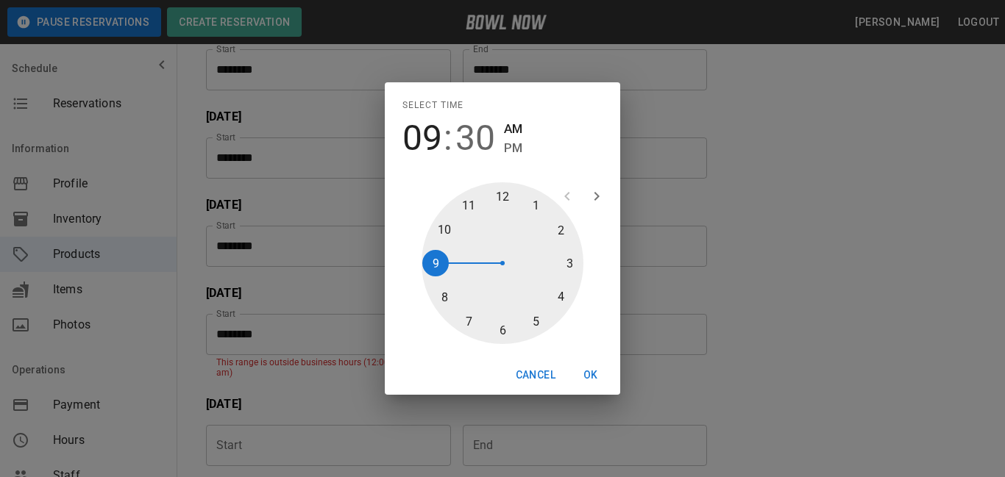
click at [514, 145] on span "PM" at bounding box center [513, 148] width 18 height 20
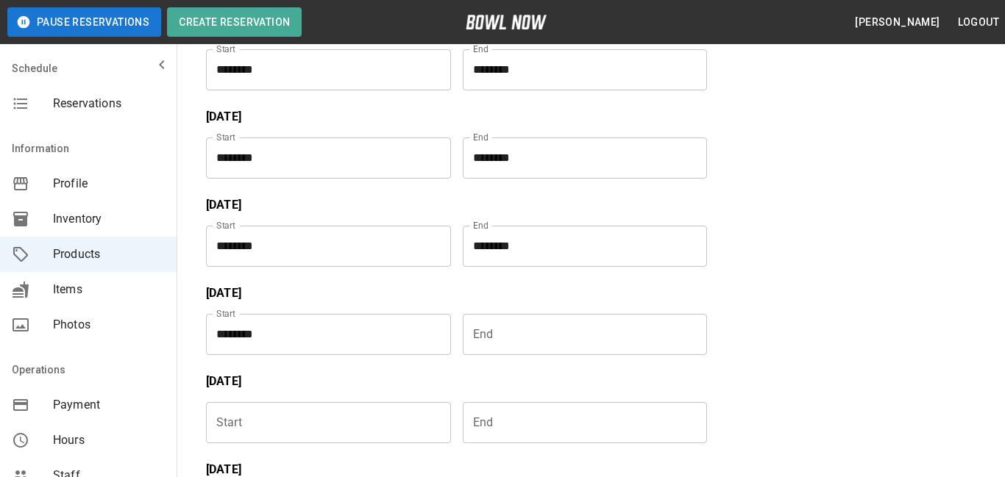
click at [549, 348] on input "Choose time" at bounding box center [580, 334] width 235 height 41
click at [337, 421] on input "Choose time" at bounding box center [323, 422] width 235 height 41
click at [418, 432] on input "********" at bounding box center [323, 422] width 235 height 41
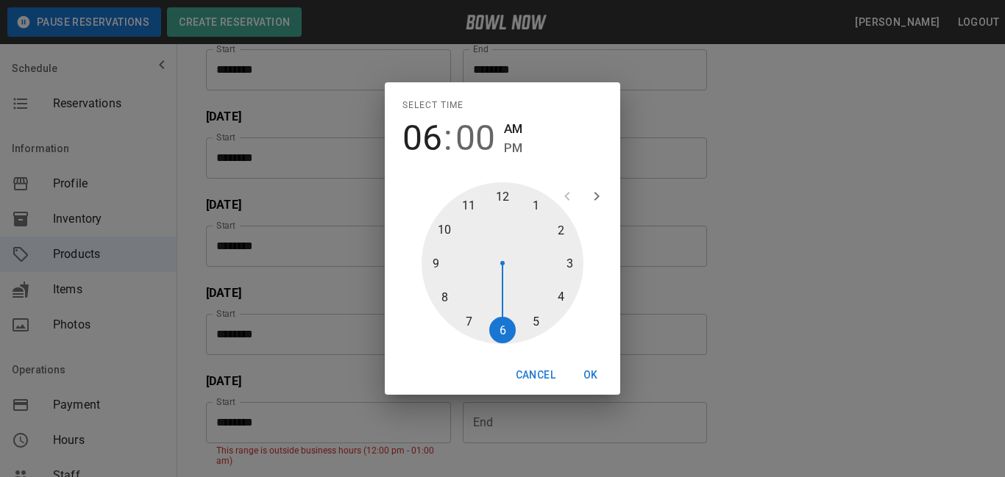
click at [508, 150] on span "PM" at bounding box center [513, 148] width 18 height 20
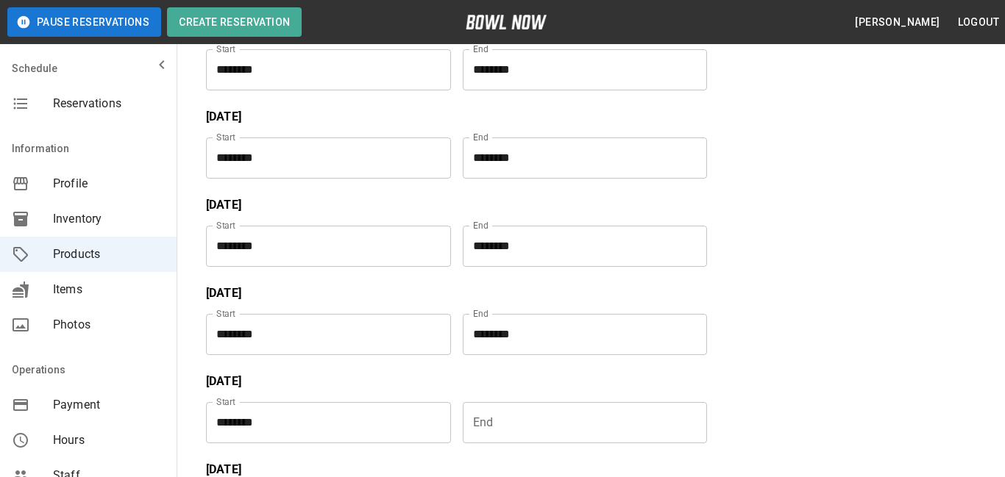
click at [524, 446] on div "Saturday" at bounding box center [450, 460] width 513 height 35
click at [533, 430] on input "Choose time" at bounding box center [580, 422] width 235 height 41
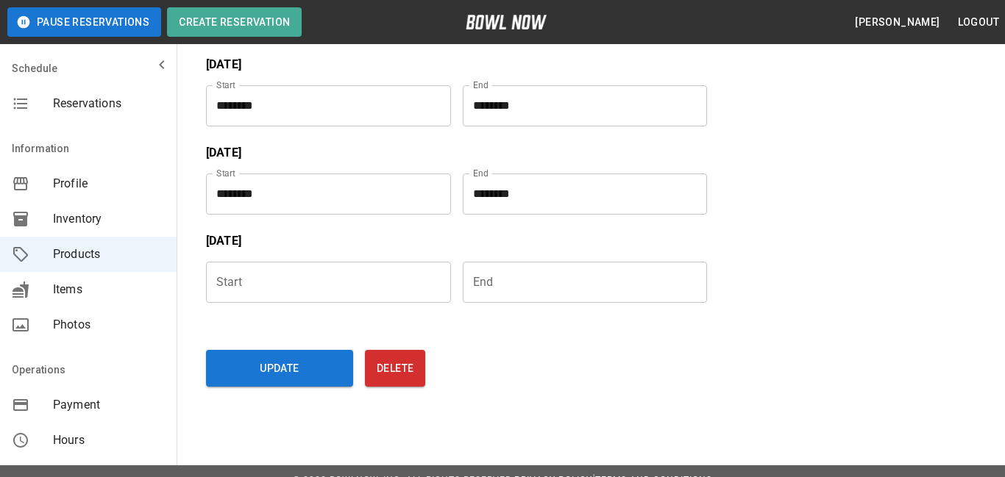
scroll to position [643, 0]
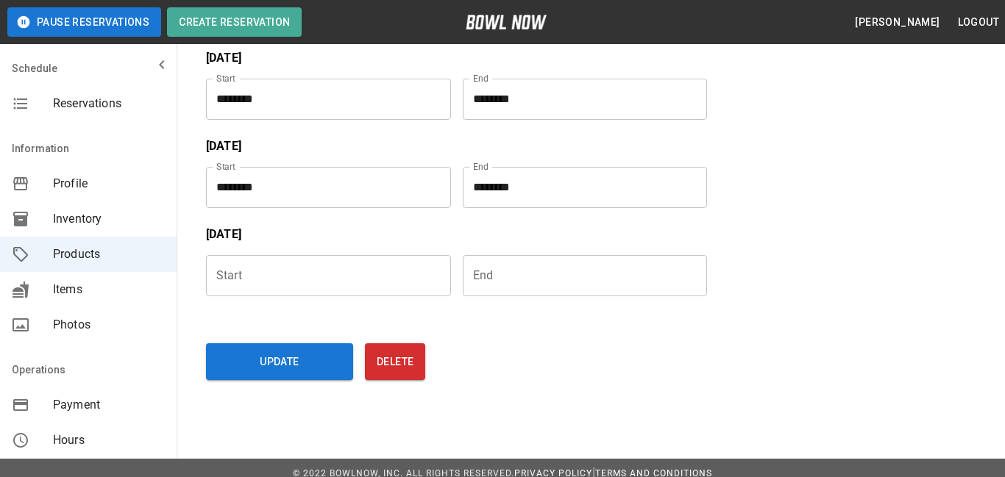
click at [400, 282] on input "Choose time" at bounding box center [323, 275] width 235 height 41
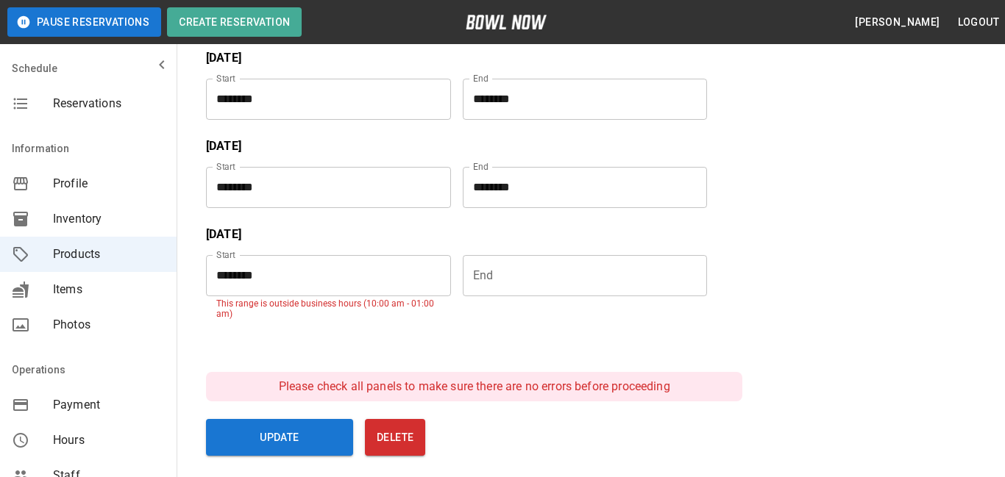
click at [416, 283] on input "********" at bounding box center [323, 275] width 235 height 41
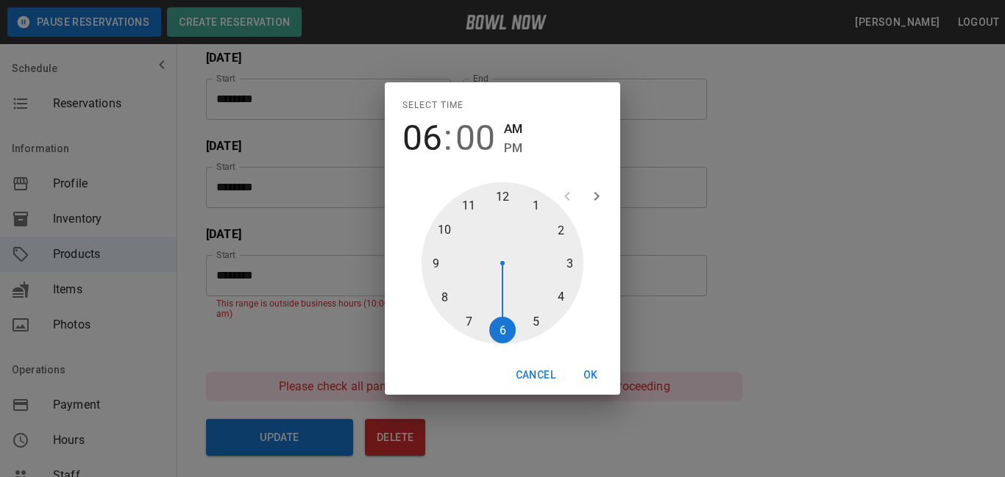
click at [509, 146] on span "PM" at bounding box center [513, 148] width 18 height 20
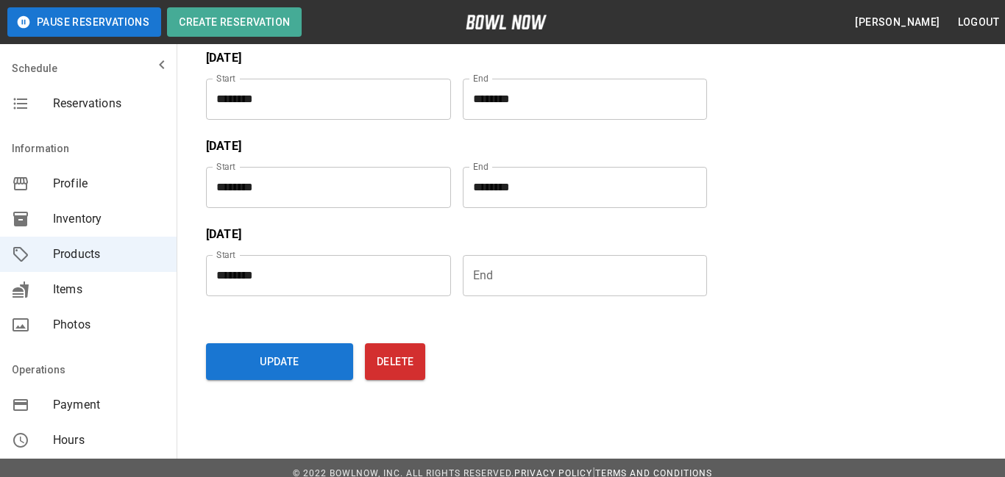
click at [534, 294] on input "Choose time" at bounding box center [580, 275] width 235 height 41
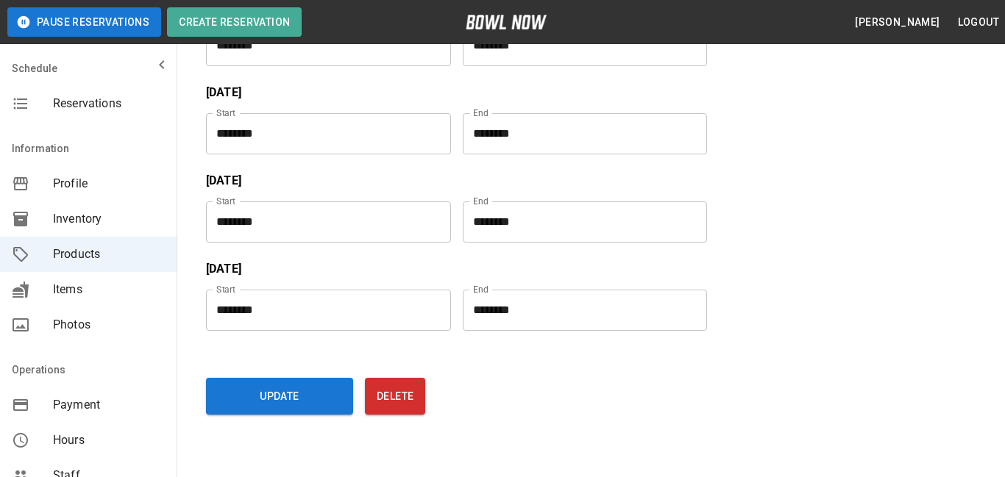
scroll to position [613, 0]
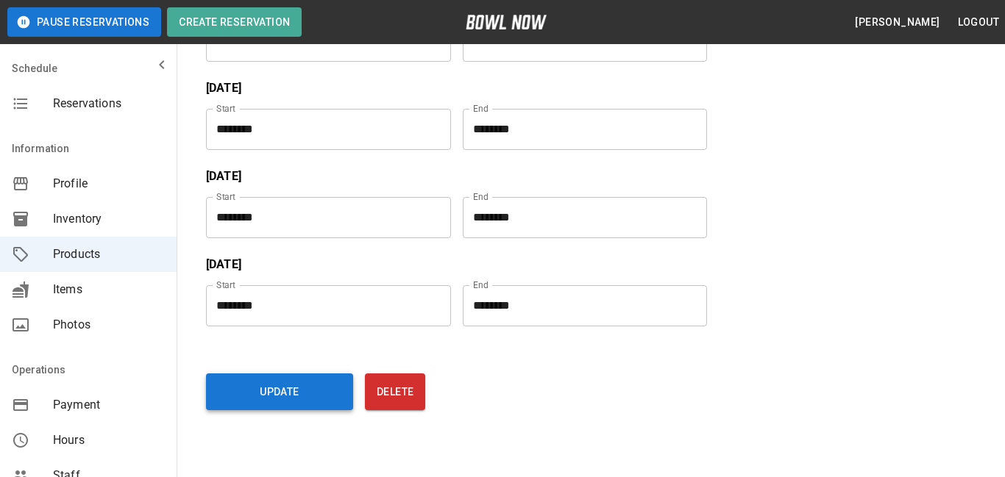
click at [296, 379] on button "Update" at bounding box center [279, 392] width 147 height 37
click at [295, 391] on div "Update Delete" at bounding box center [474, 389] width 536 height 43
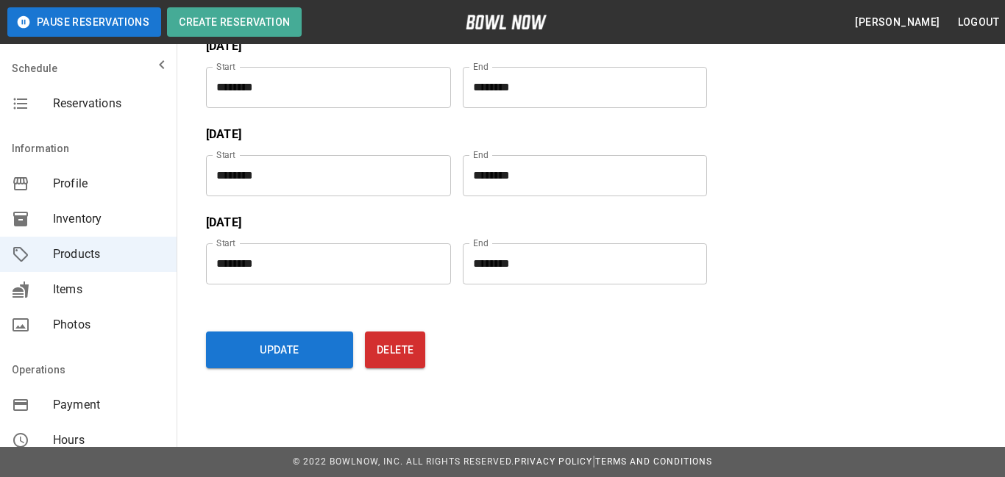
scroll to position [0, 0]
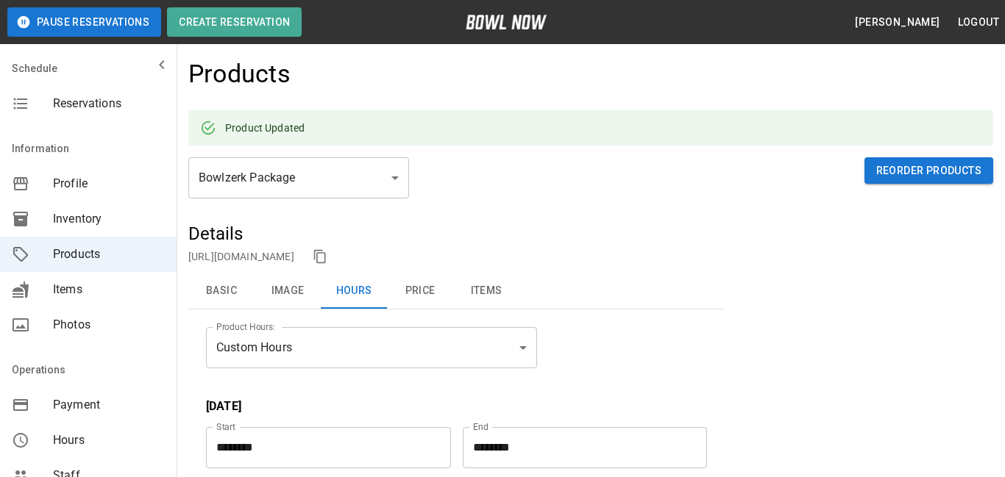
click at [211, 291] on button "Basic" at bounding box center [221, 291] width 66 height 35
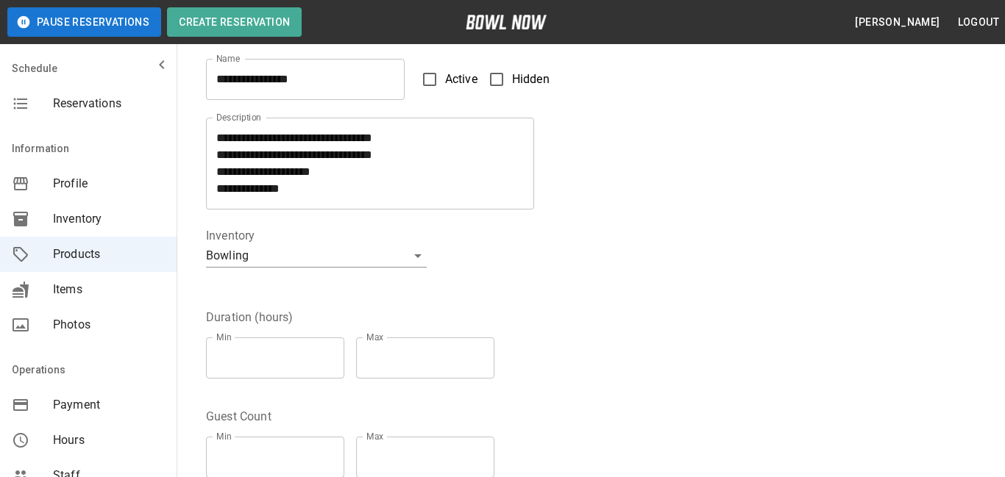
scroll to position [345, 0]
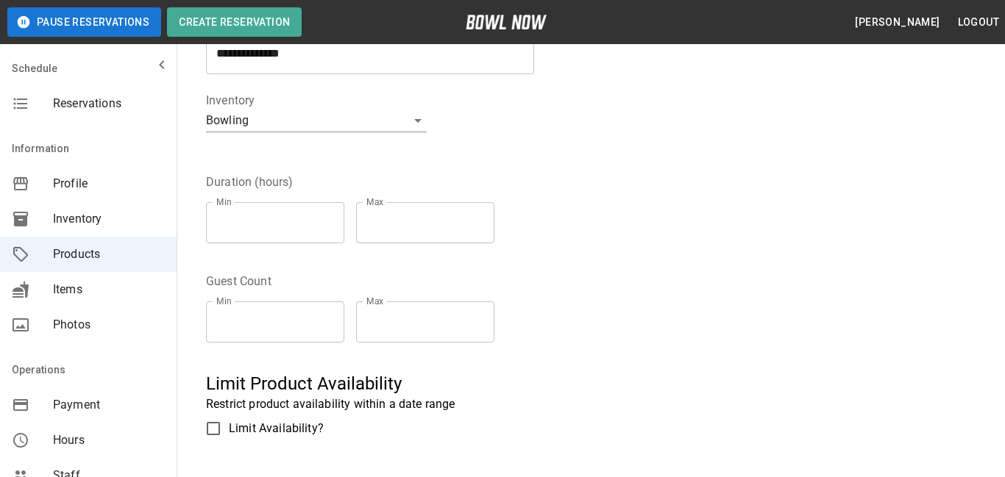
click at [318, 223] on input "*" at bounding box center [275, 222] width 138 height 41
type input "***"
click at [432, 207] on input "*" at bounding box center [425, 222] width 138 height 41
click at [423, 223] on input "*" at bounding box center [425, 222] width 138 height 41
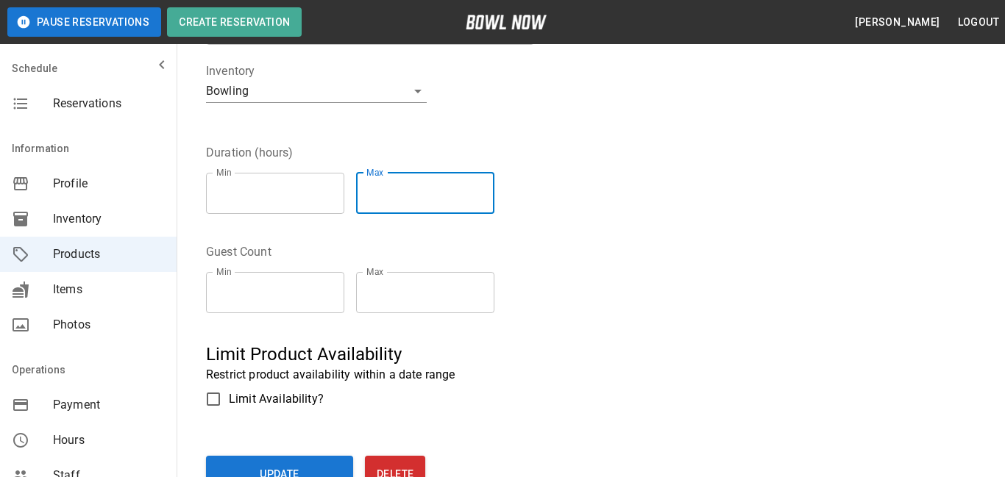
scroll to position [426, 0]
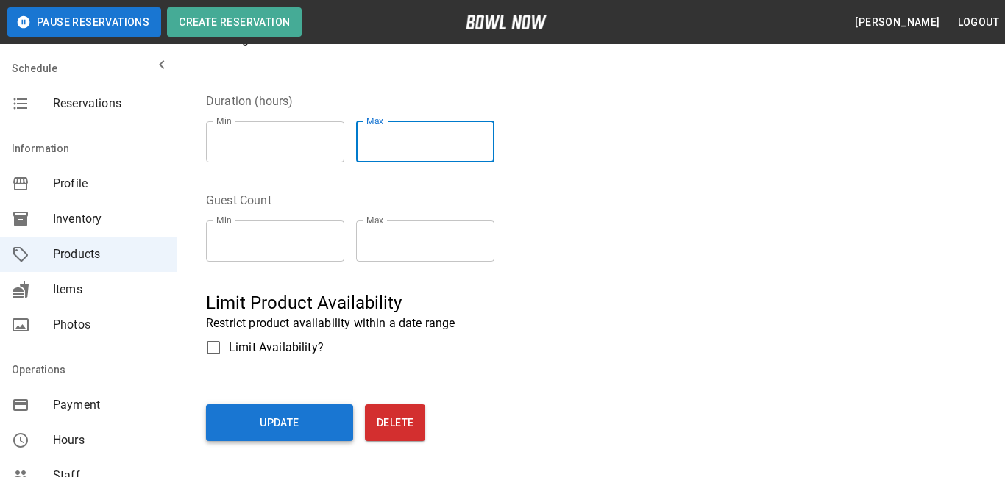
type input "***"
click at [319, 410] on button "Update" at bounding box center [279, 422] width 147 height 37
click at [316, 423] on div "Update Delete" at bounding box center [474, 420] width 536 height 43
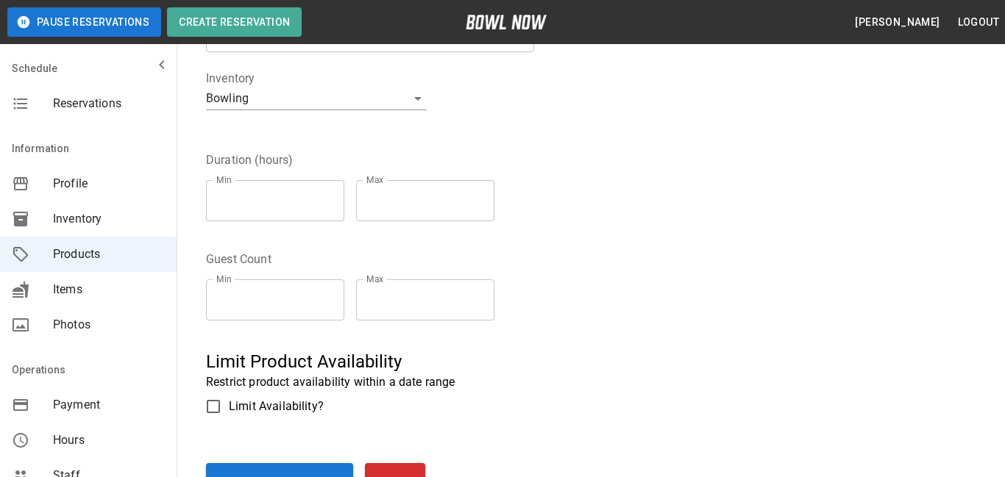
type input "*"
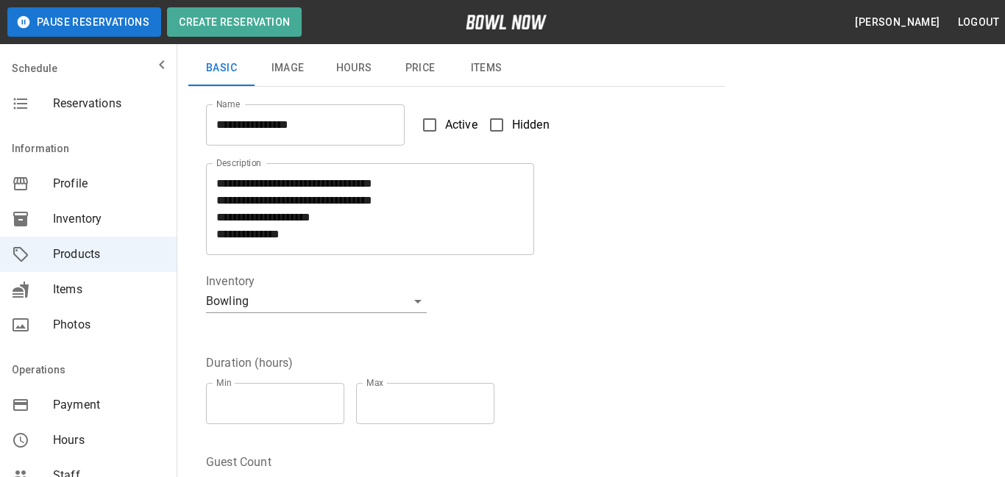
scroll to position [229, 0]
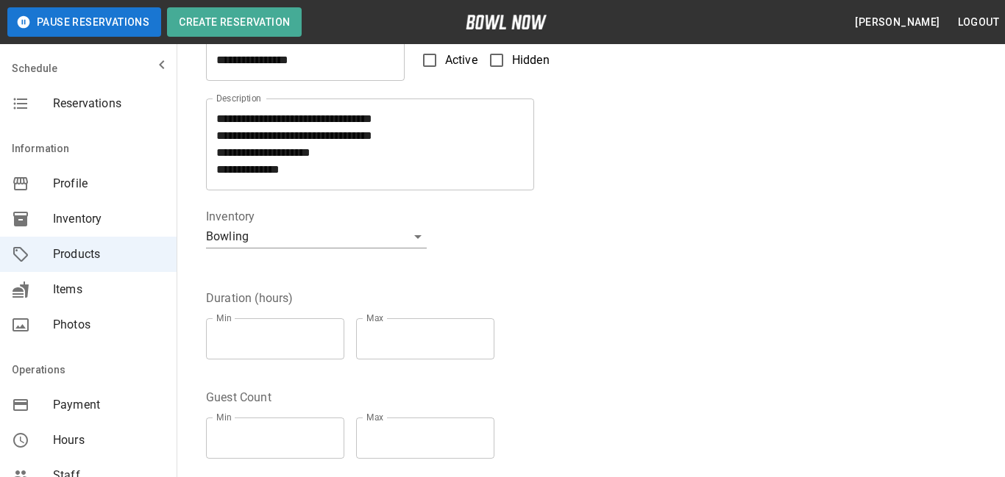
click at [494, 334] on input "*" at bounding box center [425, 338] width 138 height 41
type input "*"
click at [494, 344] on input "*" at bounding box center [425, 338] width 138 height 41
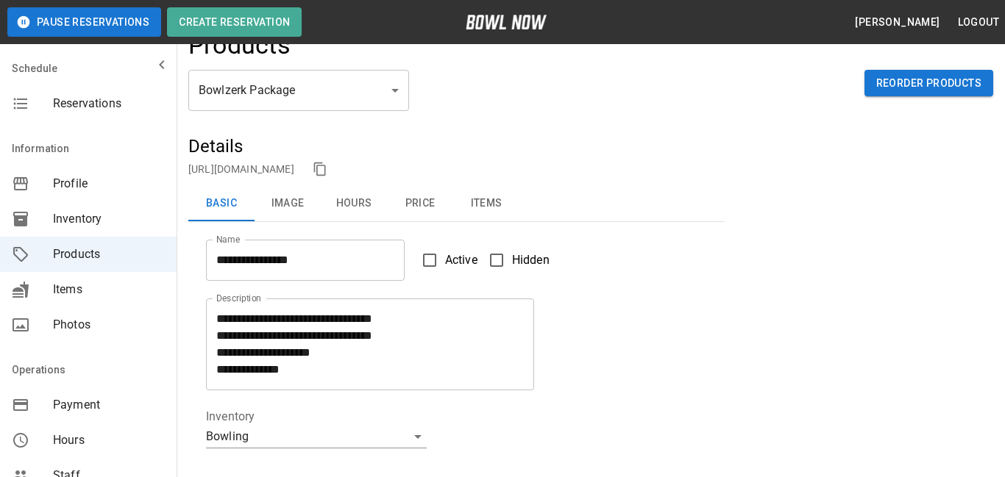
scroll to position [0, 0]
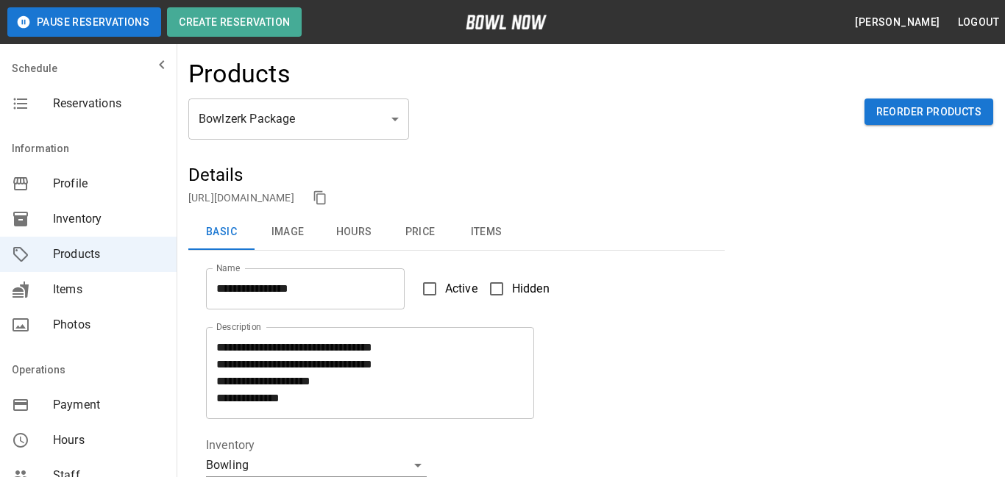
click at [432, 233] on button "Price" at bounding box center [420, 232] width 66 height 35
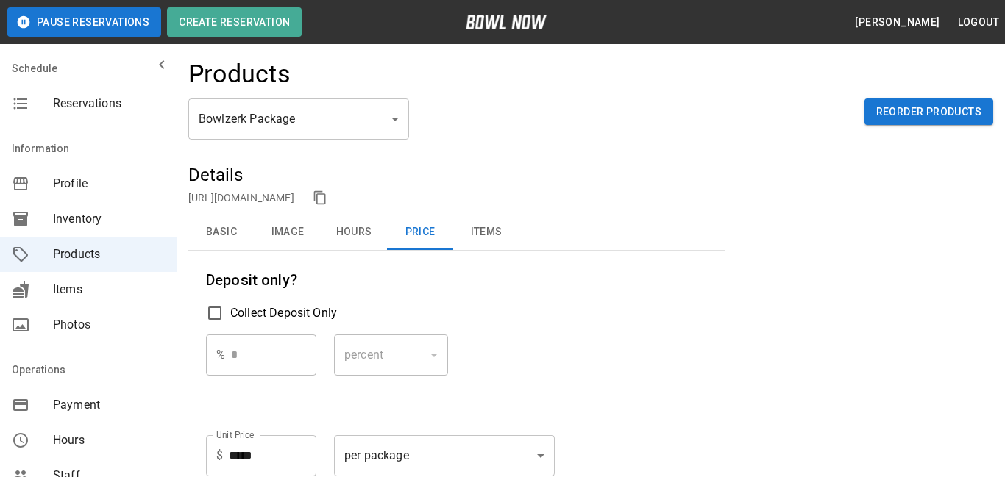
click at [471, 232] on button "Items" at bounding box center [486, 232] width 66 height 35
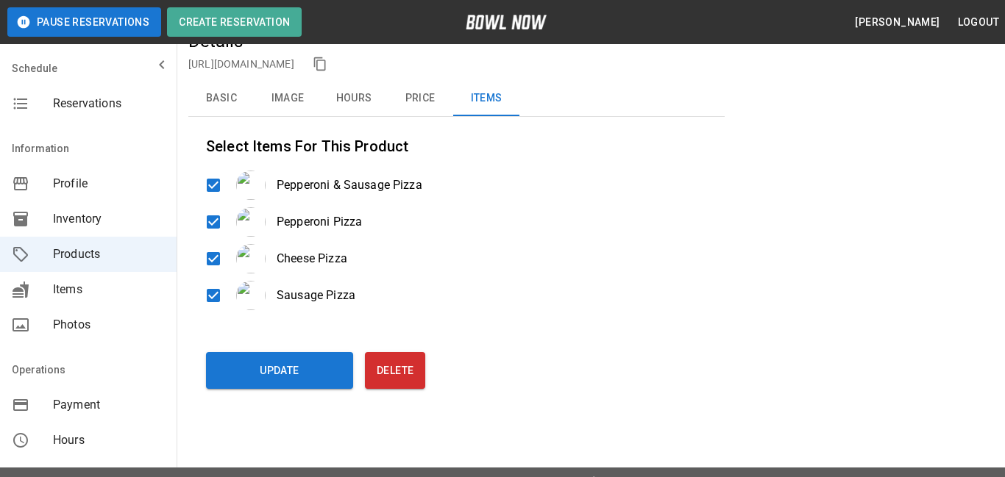
scroll to position [154, 0]
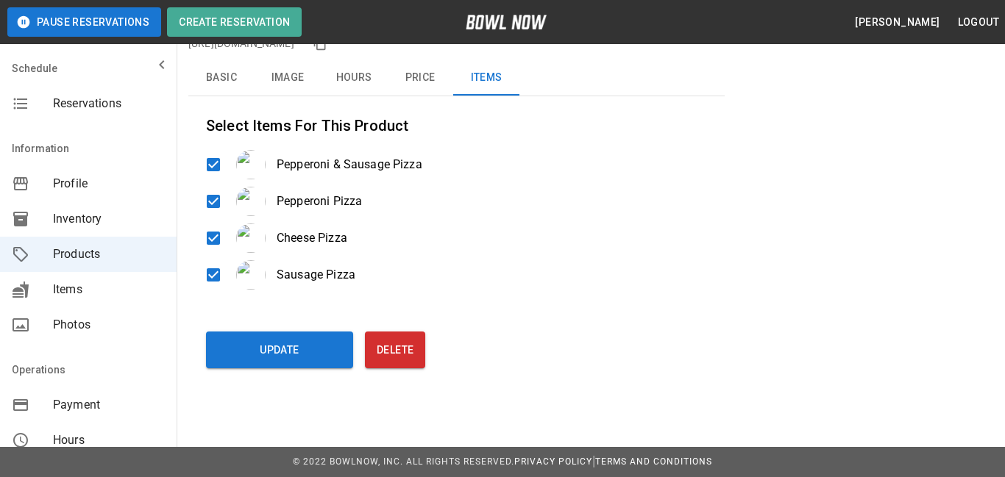
click at [337, 423] on div "**********" at bounding box center [502, 162] width 1005 height 632
click at [316, 367] on button "Update" at bounding box center [279, 350] width 147 height 37
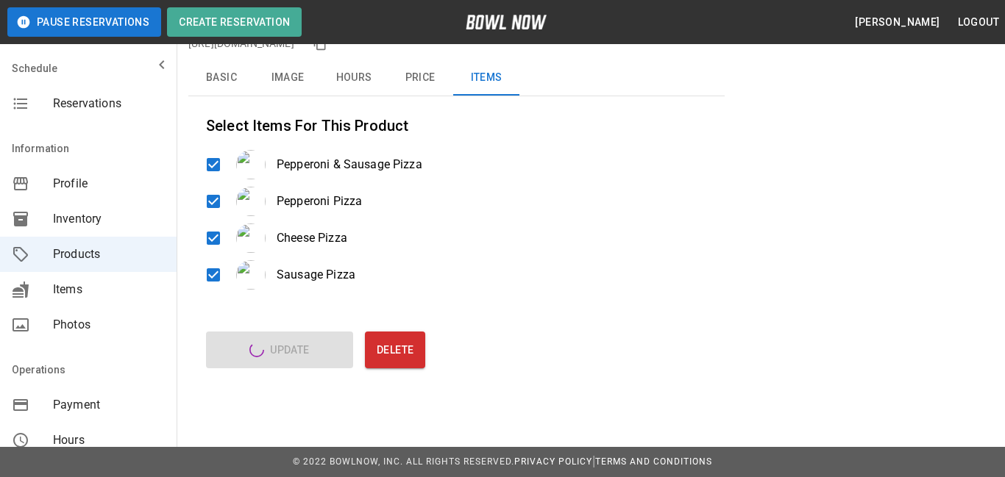
click at [321, 357] on div "Update Delete" at bounding box center [474, 347] width 536 height 43
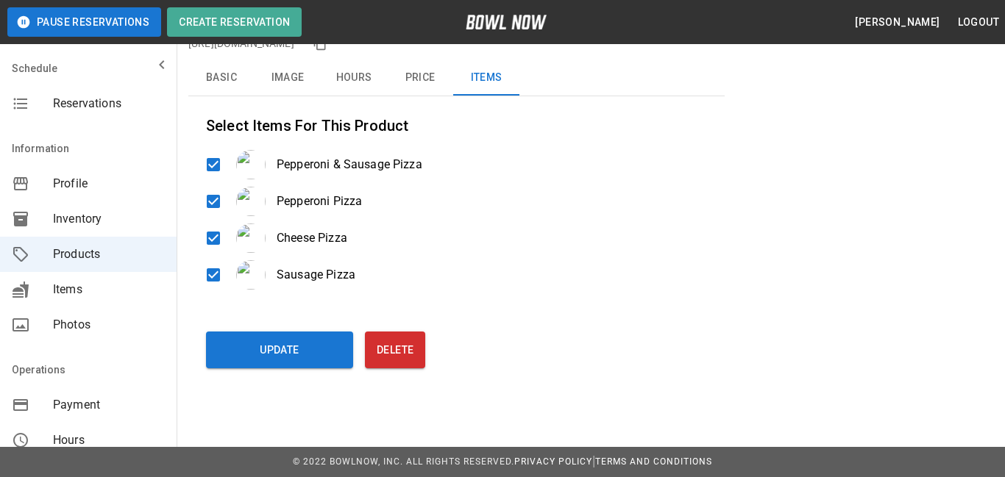
scroll to position [0, 0]
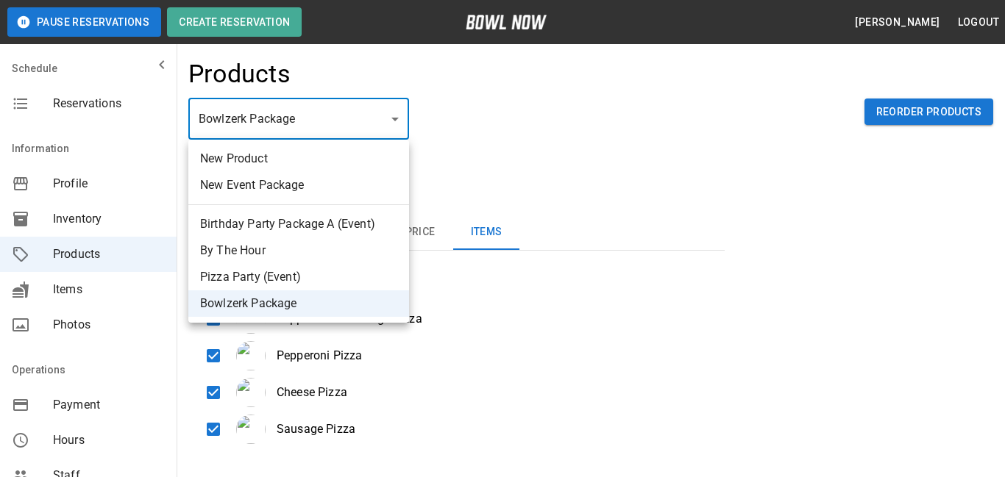
click at [507, 152] on div at bounding box center [502, 238] width 1005 height 477
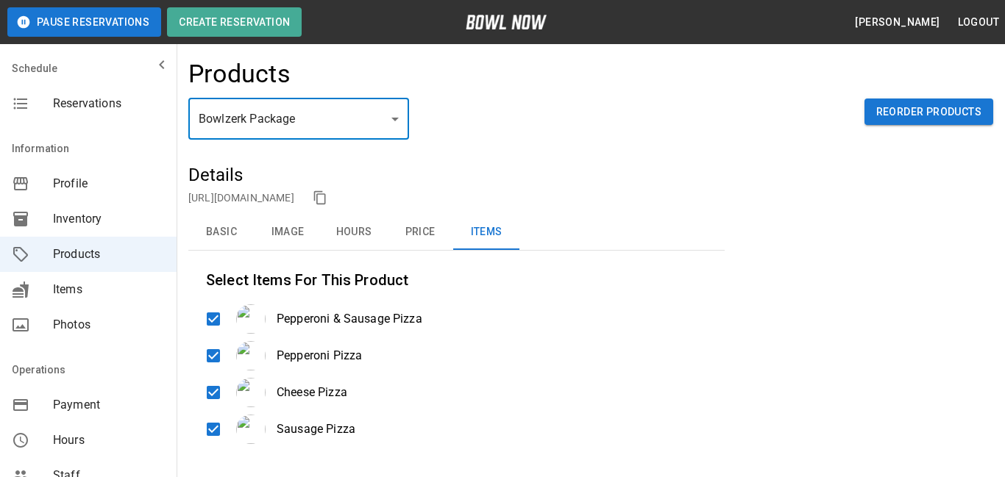
click at [76, 287] on span "Items" at bounding box center [109, 290] width 112 height 18
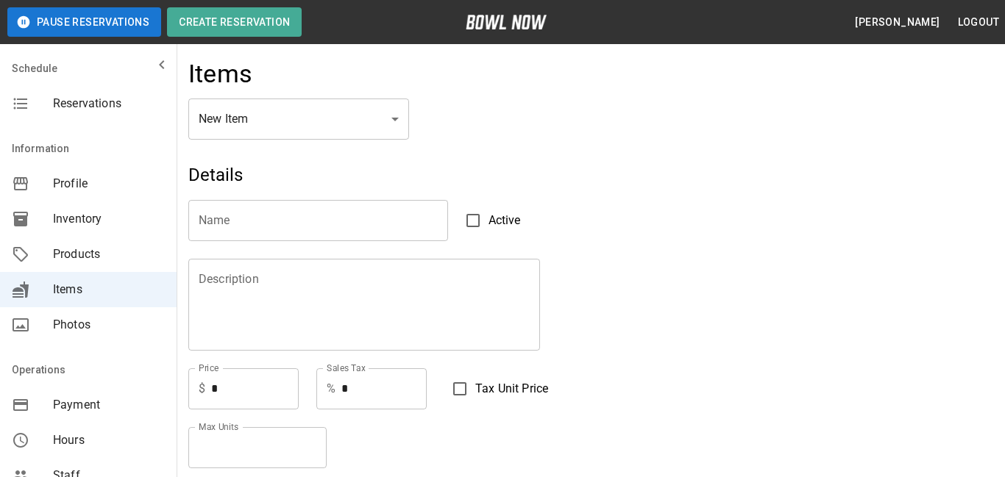
click at [397, 218] on input "Name" at bounding box center [318, 220] width 260 height 41
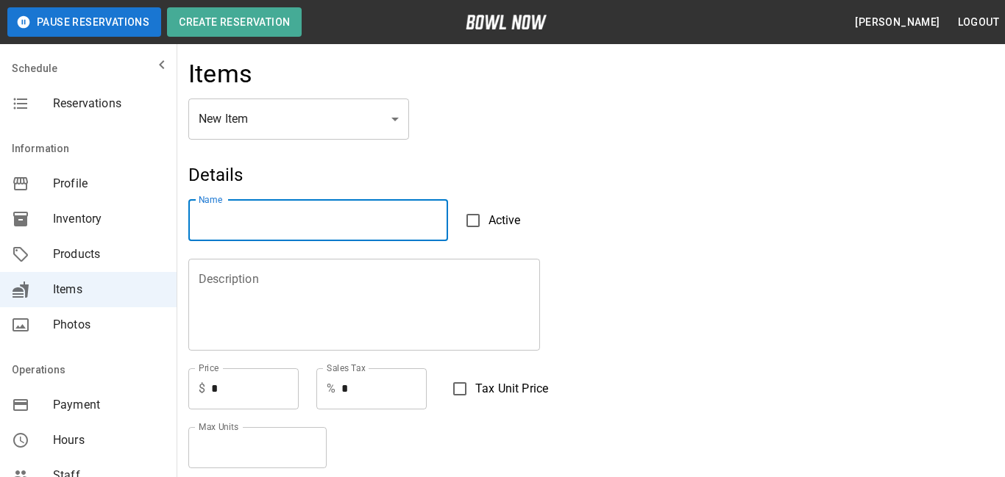
click at [122, 246] on span "Products" at bounding box center [109, 255] width 112 height 18
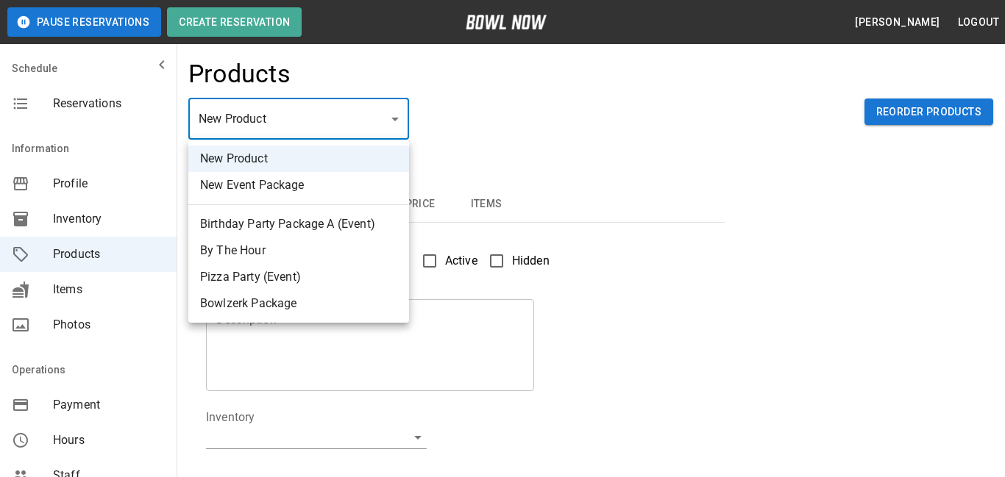
click at [260, 246] on li "By The Hour" at bounding box center [298, 251] width 221 height 26
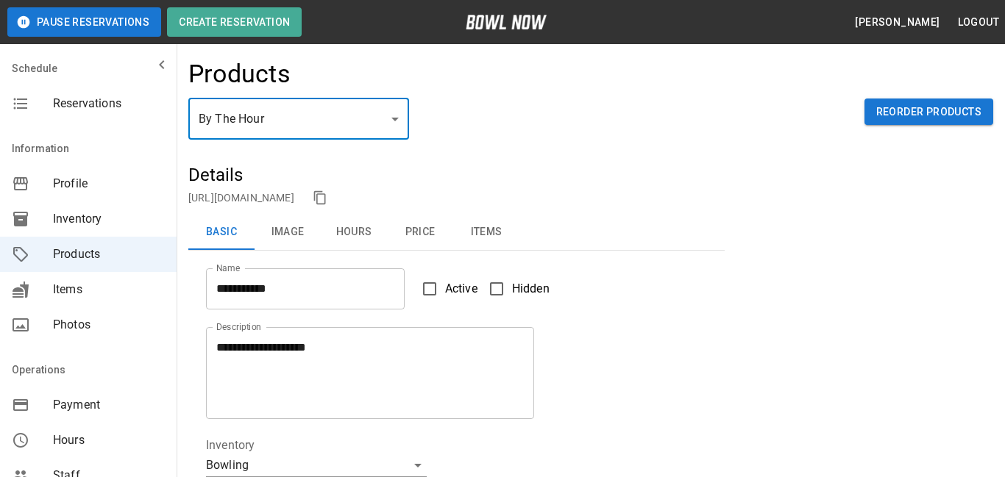
type input "*"
type input "**********"
type textarea "**********"
type input "**********"
type input "*"
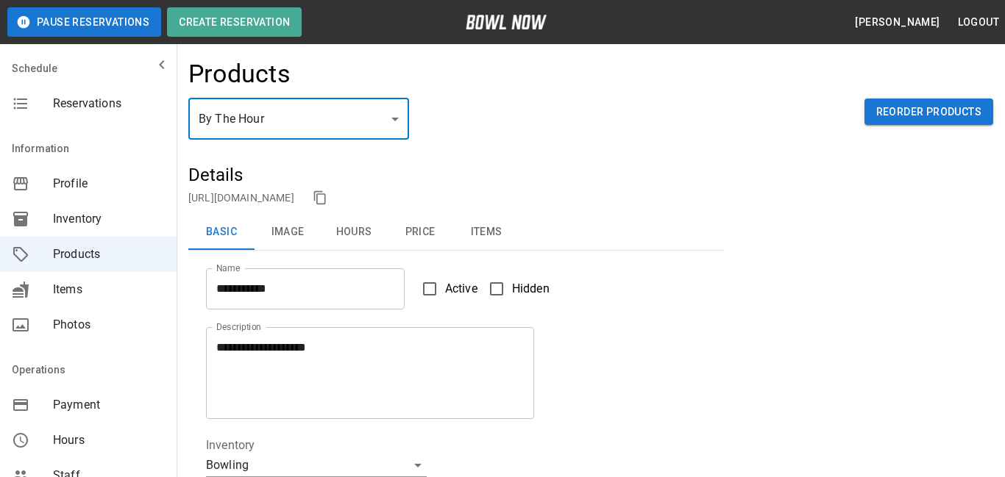
type input "*"
type input "**"
click at [494, 228] on button "Items" at bounding box center [486, 232] width 66 height 35
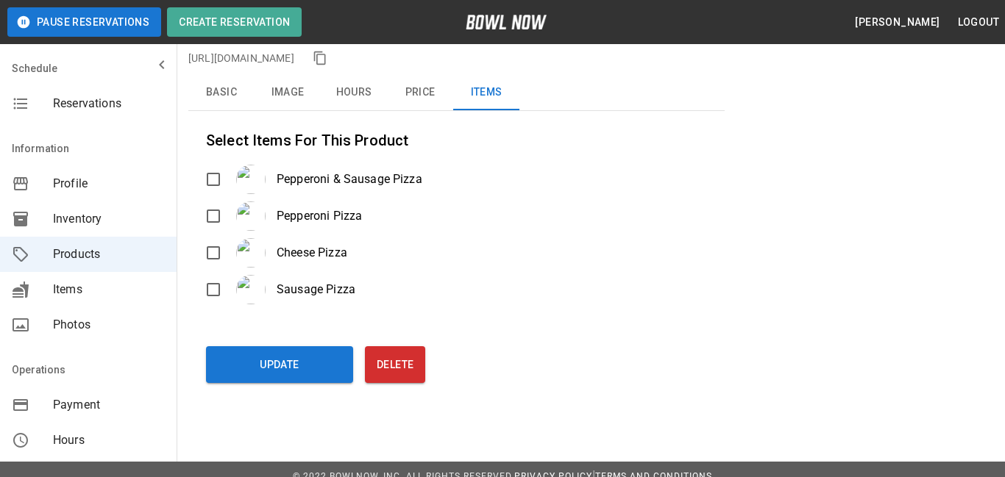
scroll to position [140, 0]
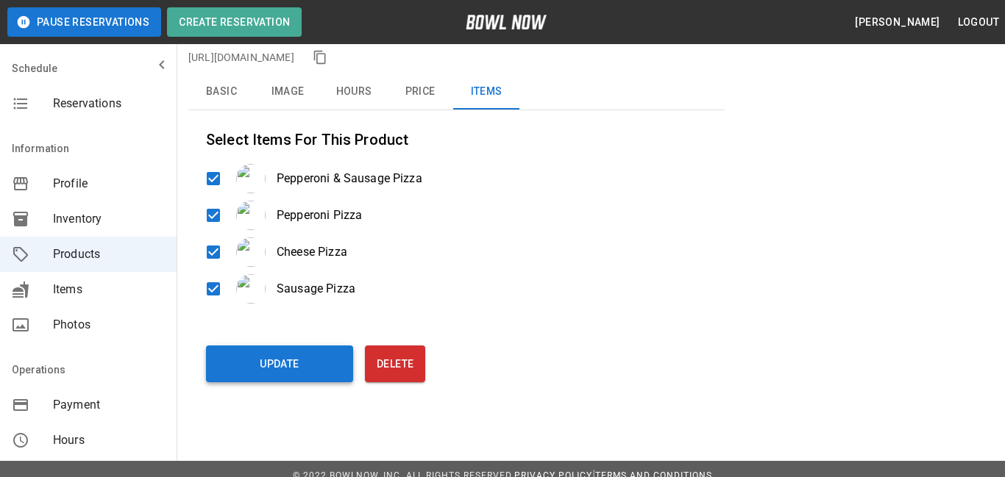
click at [257, 379] on button "Update" at bounding box center [279, 364] width 147 height 37
click at [281, 363] on div "Update Delete" at bounding box center [474, 361] width 536 height 43
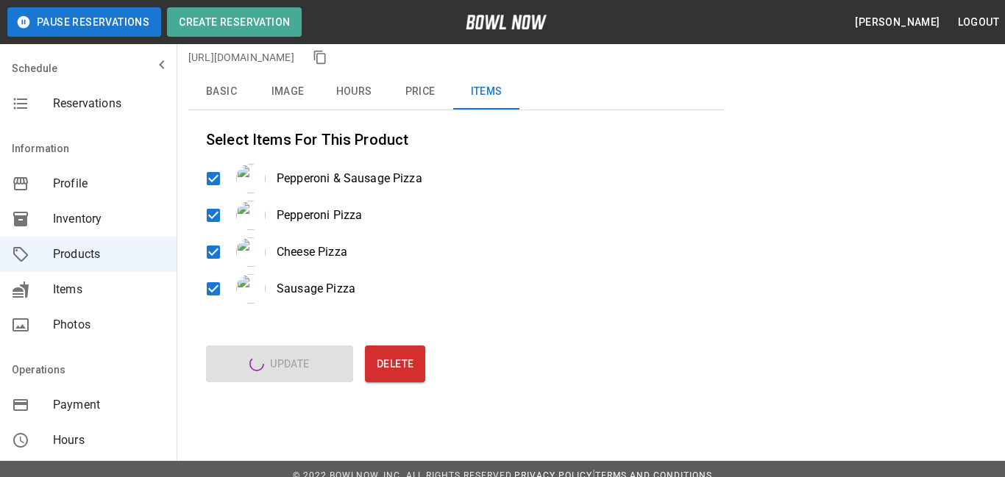
click at [402, 254] on div "Pepperoni & Sausage Pizza Pepperoni Pizza Cheese Pizza Sausage Pizza" at bounding box center [456, 230] width 501 height 147
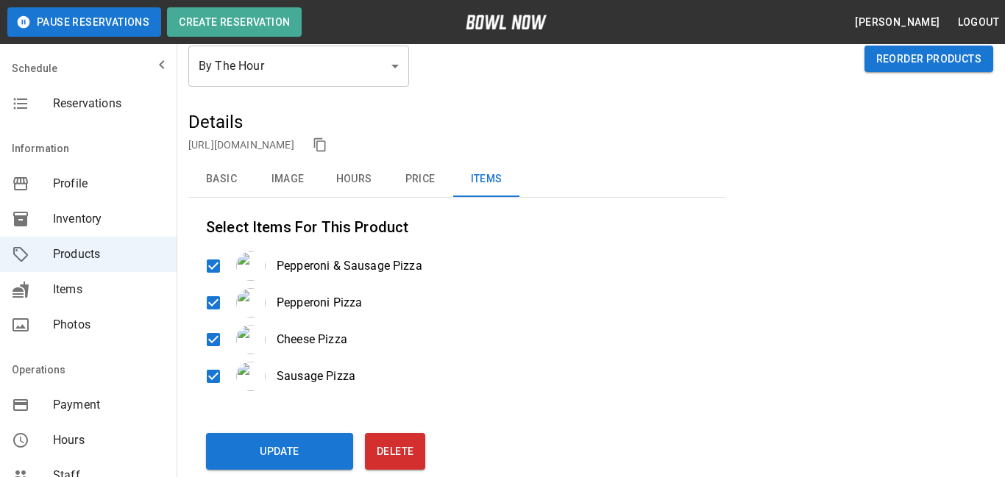
scroll to position [124, 0]
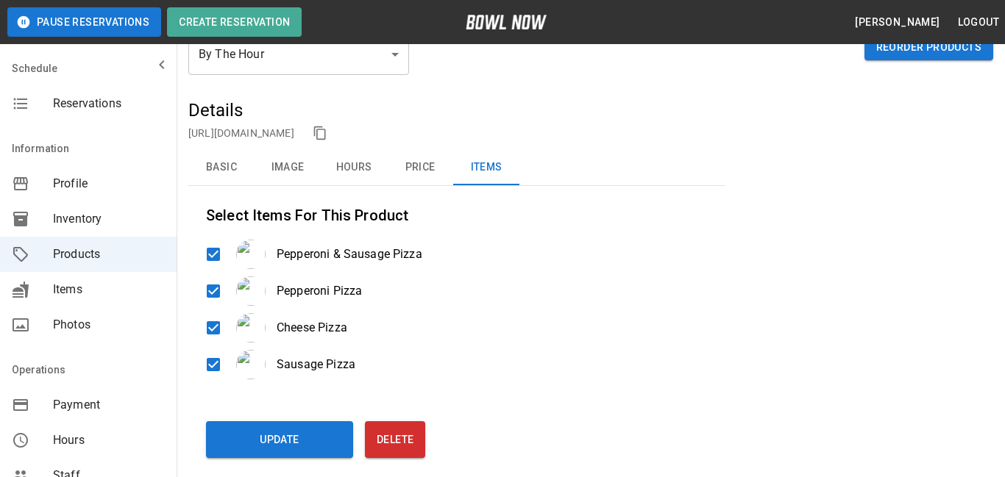
click at [120, 213] on span "Inventory" at bounding box center [109, 219] width 112 height 18
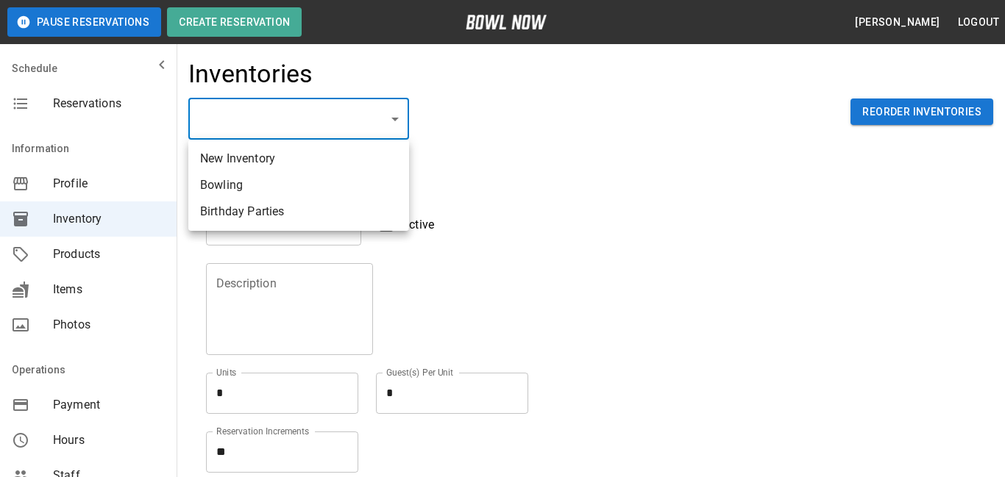
click at [320, 207] on li "Birthday Parties" at bounding box center [298, 212] width 221 height 26
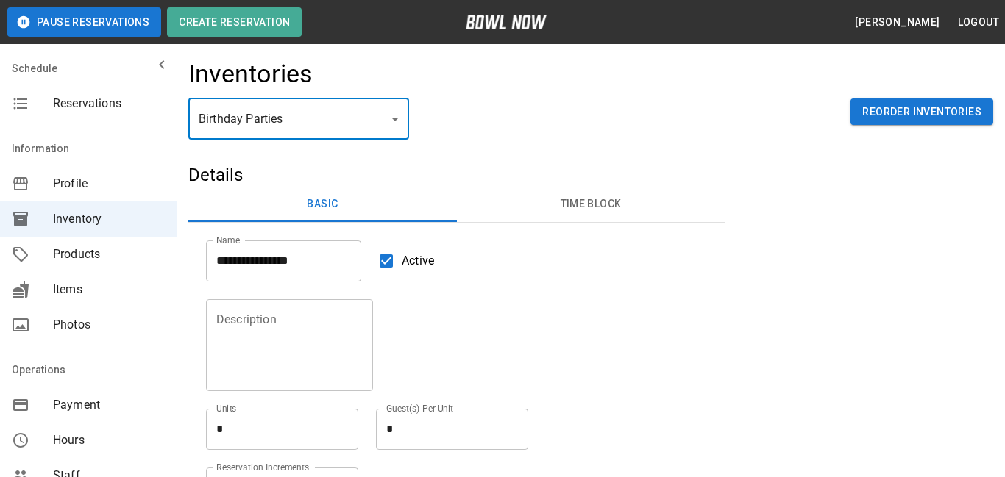
type input "**********"
type textarea "*"
click at [526, 207] on button "Time Block" at bounding box center [591, 204] width 268 height 35
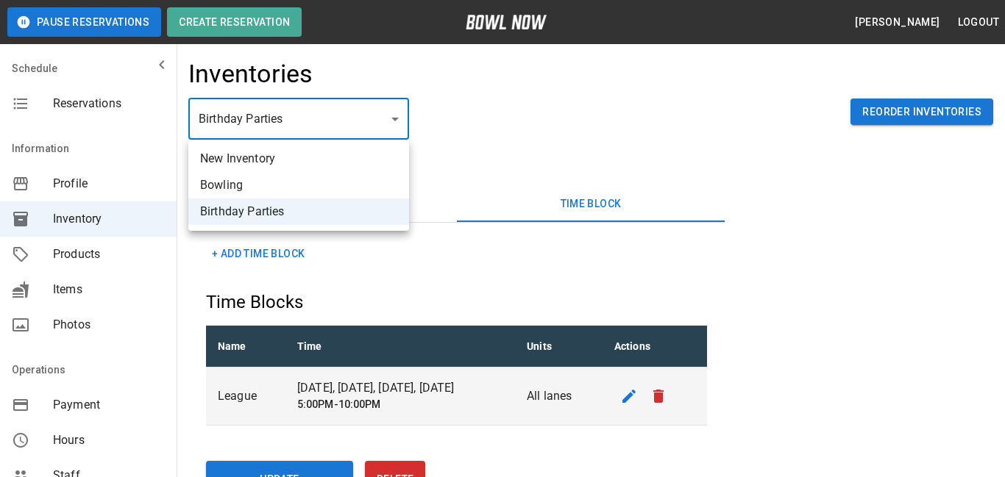
click at [326, 177] on li "Bowling" at bounding box center [298, 185] width 221 height 26
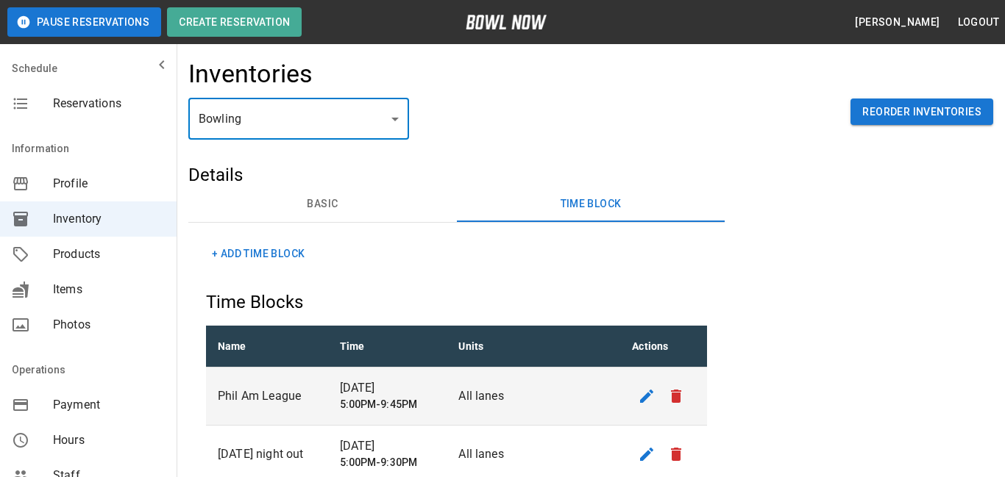
type input "**********"
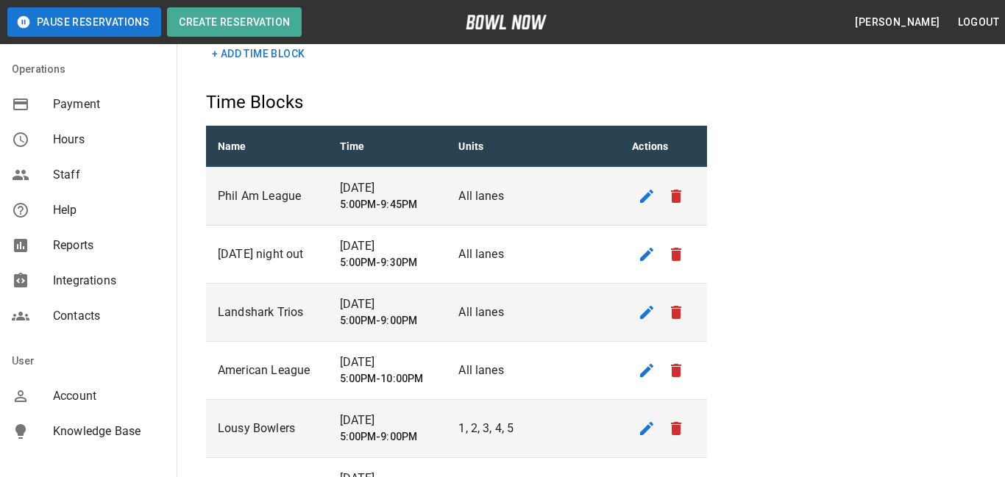
scroll to position [302, 0]
click at [129, 113] on div "Payment" at bounding box center [88, 103] width 177 height 35
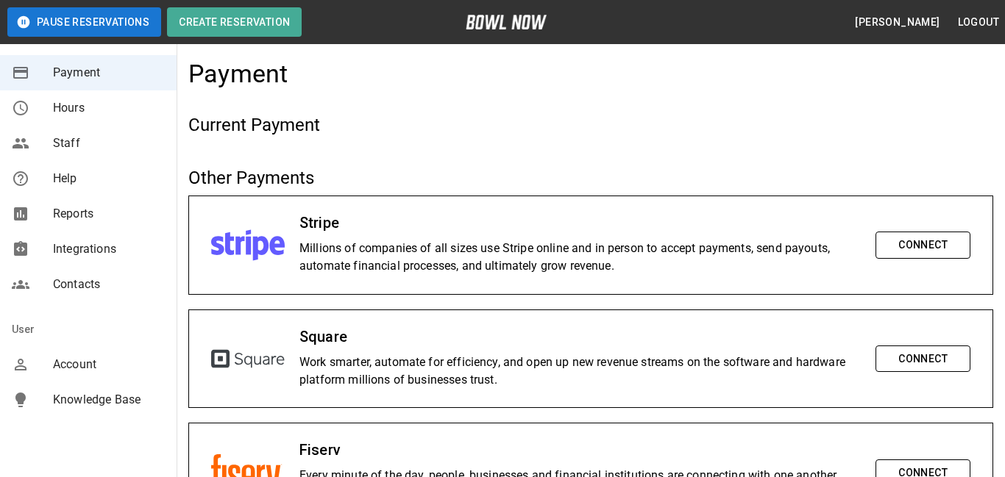
scroll to position [352, 0]
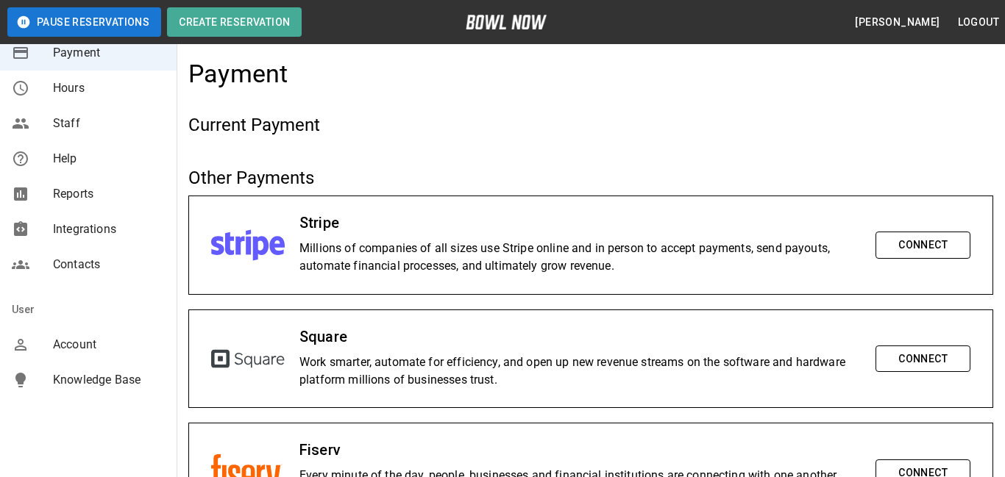
click at [102, 270] on span "Contacts" at bounding box center [109, 265] width 112 height 18
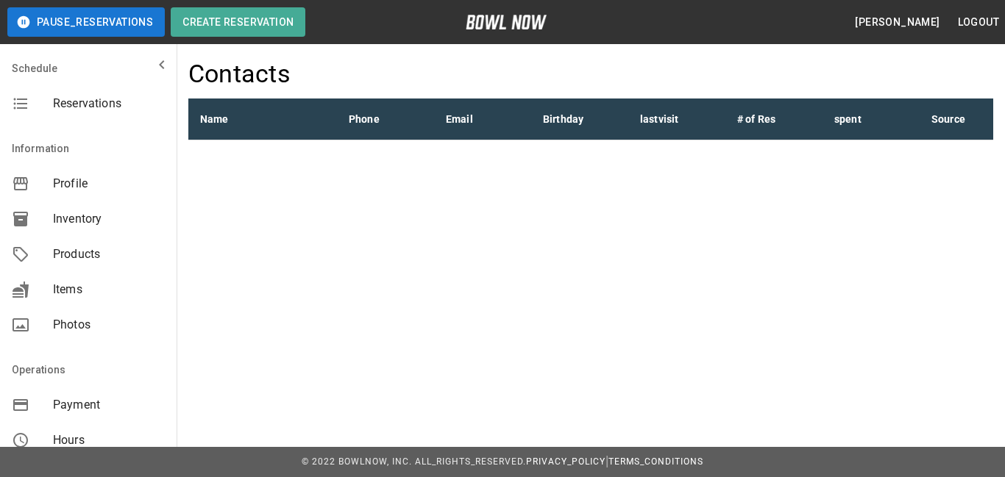
click at [85, 192] on span "Profile" at bounding box center [109, 184] width 112 height 18
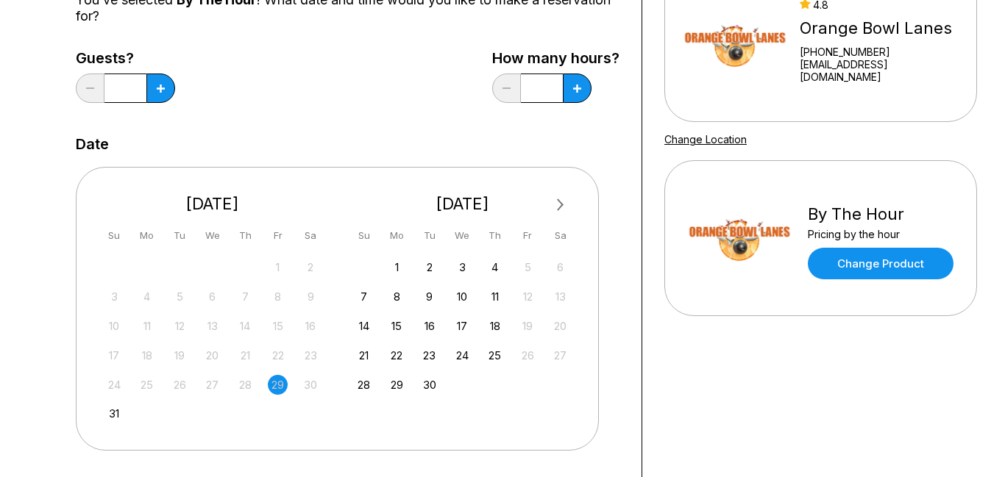
scroll to position [171, 0]
click at [165, 90] on button at bounding box center [160, 87] width 29 height 29
type input "*"
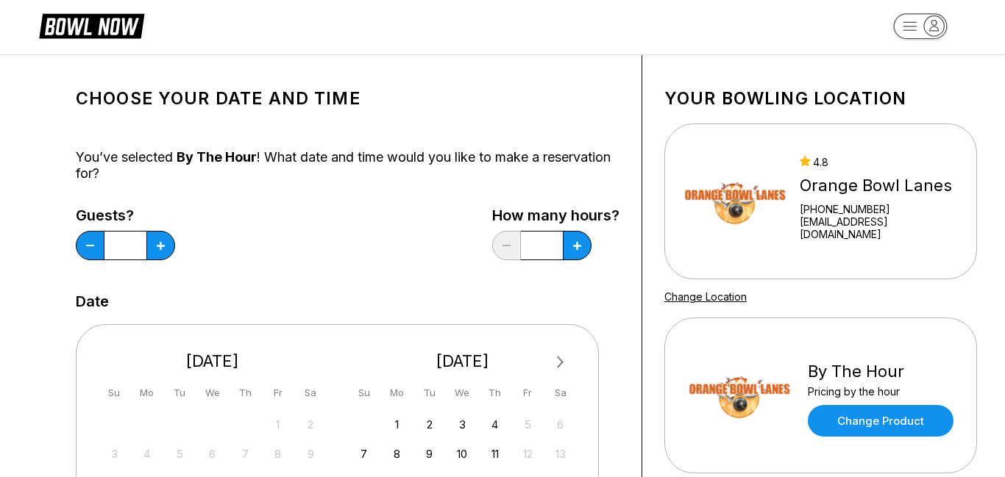
scroll to position [16, 0]
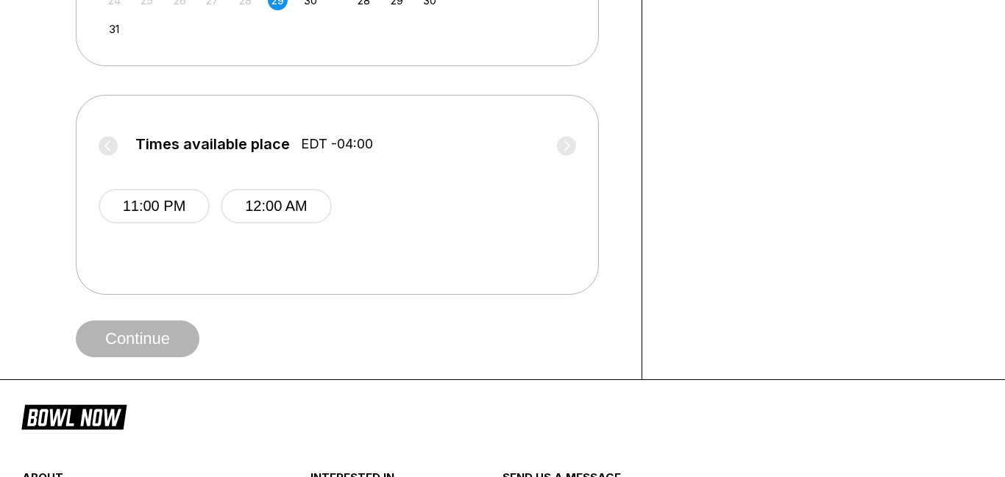
scroll to position [556, 0]
click at [177, 210] on button "11:00 PM" at bounding box center [154, 205] width 111 height 35
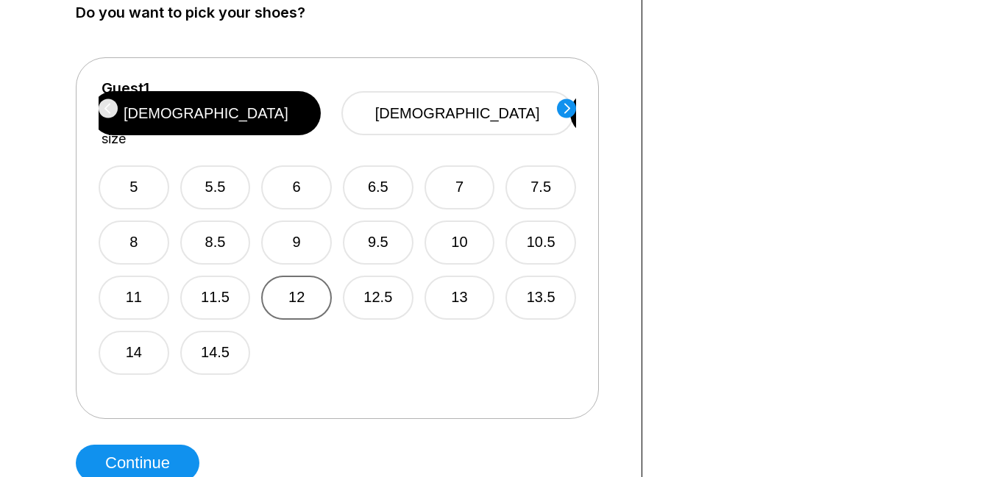
scroll to position [876, 0]
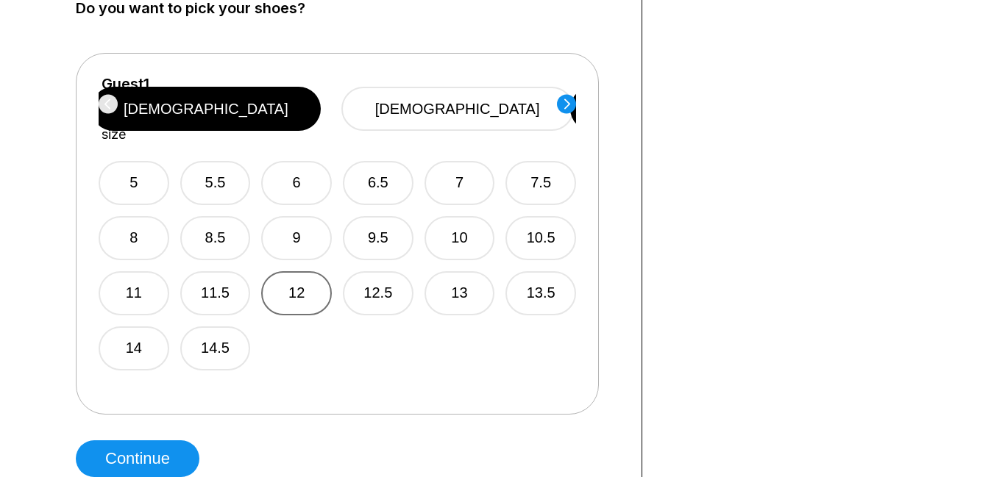
click at [304, 271] on button "12" at bounding box center [296, 293] width 71 height 44
click at [572, 108] on circle at bounding box center [566, 103] width 19 height 19
click at [443, 216] on button "10" at bounding box center [459, 238] width 71 height 44
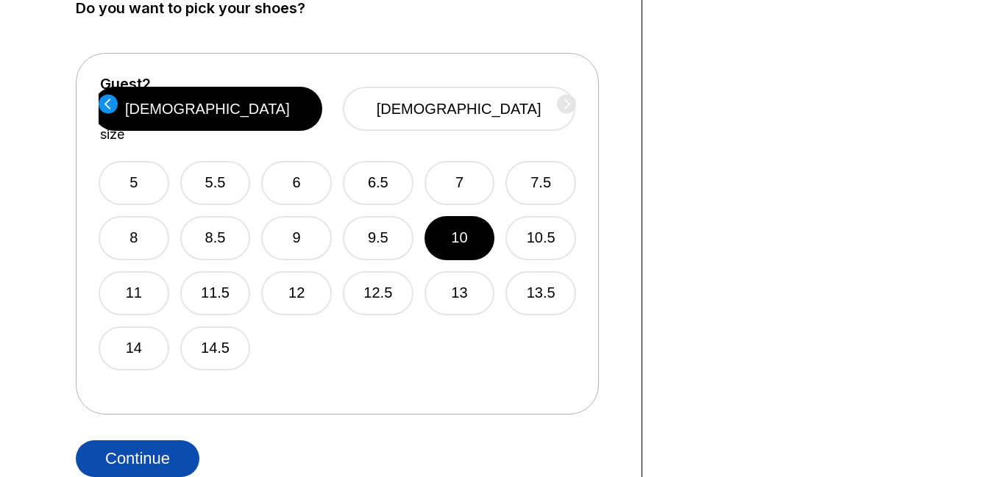
click at [150, 449] on button "Continue" at bounding box center [138, 459] width 124 height 37
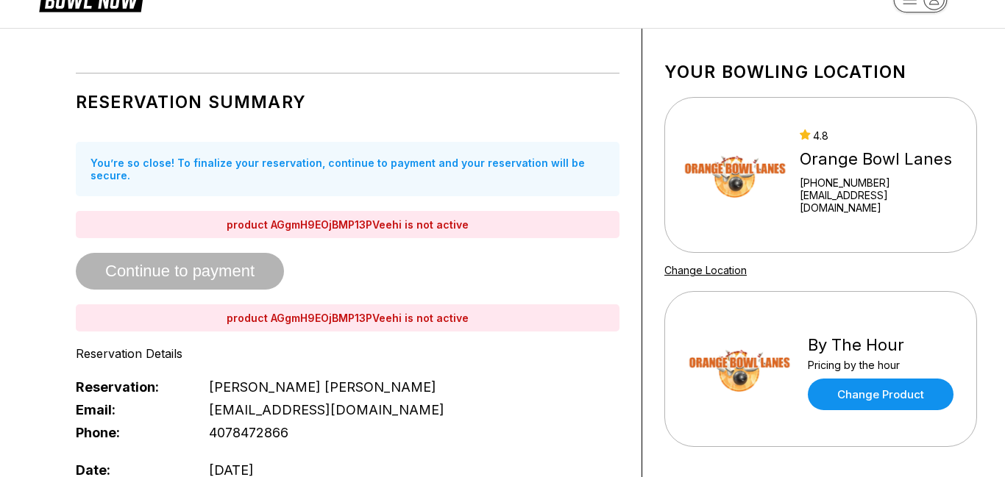
scroll to position [24, 0]
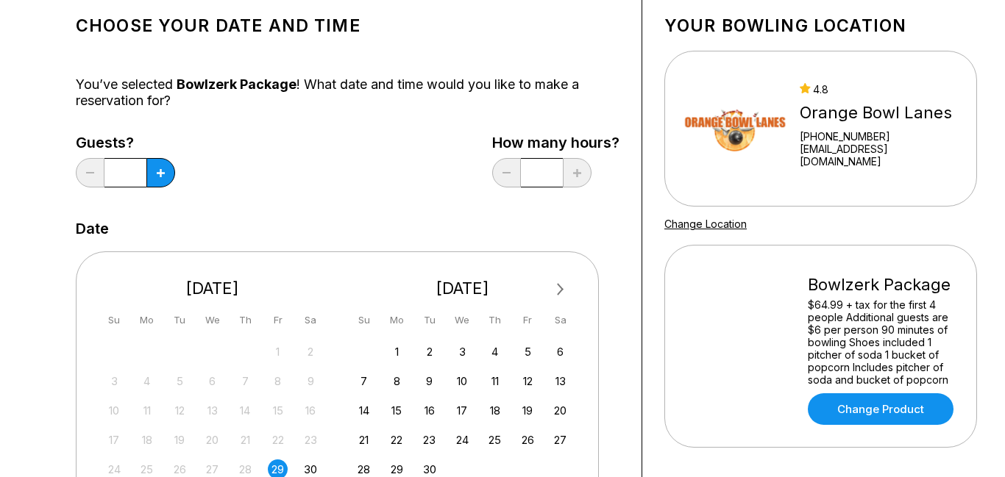
scroll to position [80, 0]
